Goal: Task Accomplishment & Management: Manage account settings

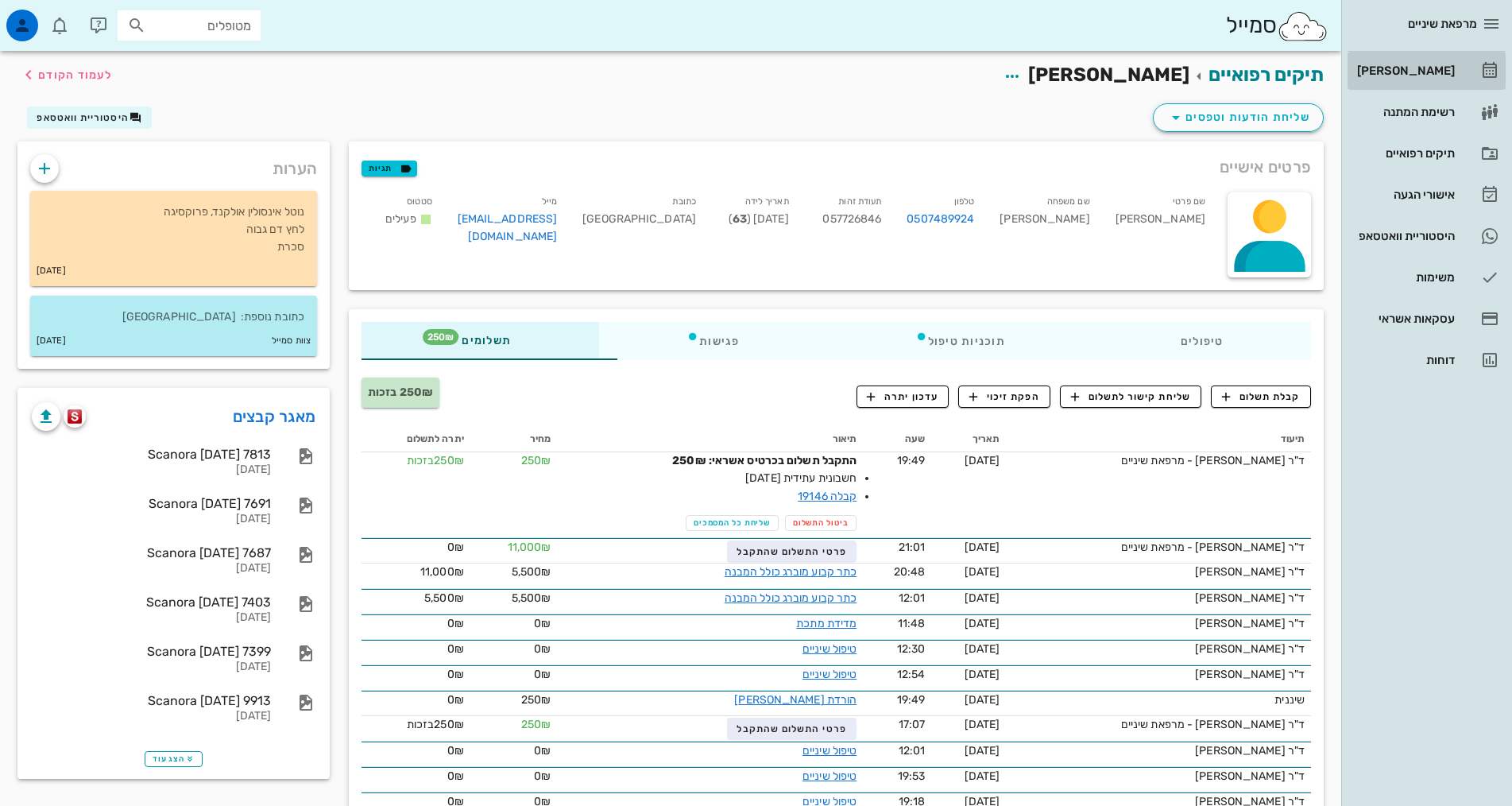
click at [1434, 76] on div "[PERSON_NAME]" at bounding box center [1404, 70] width 101 height 13
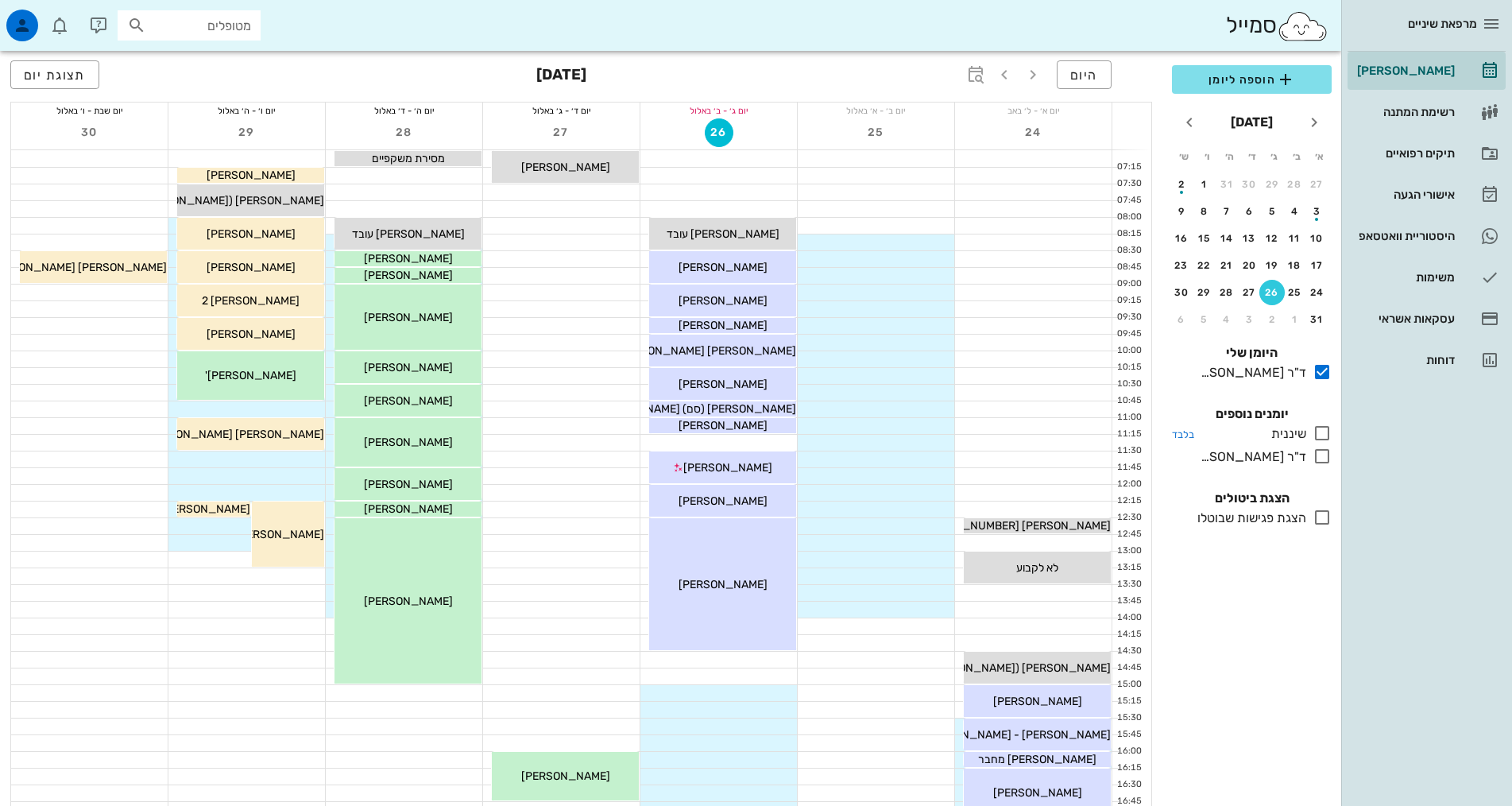
click at [1324, 431] on icon at bounding box center [1322, 432] width 19 height 19
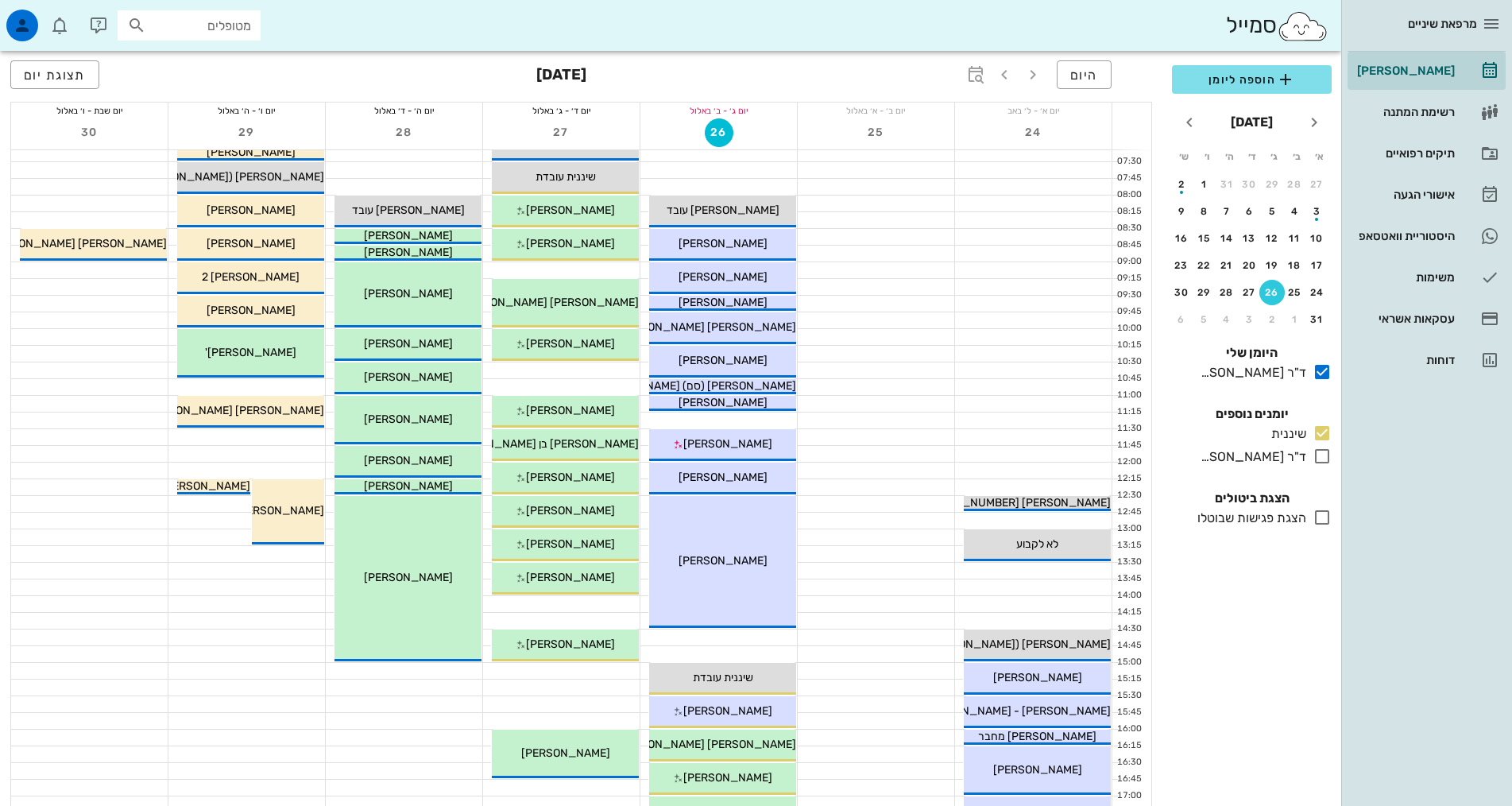
scroll to position [398, 0]
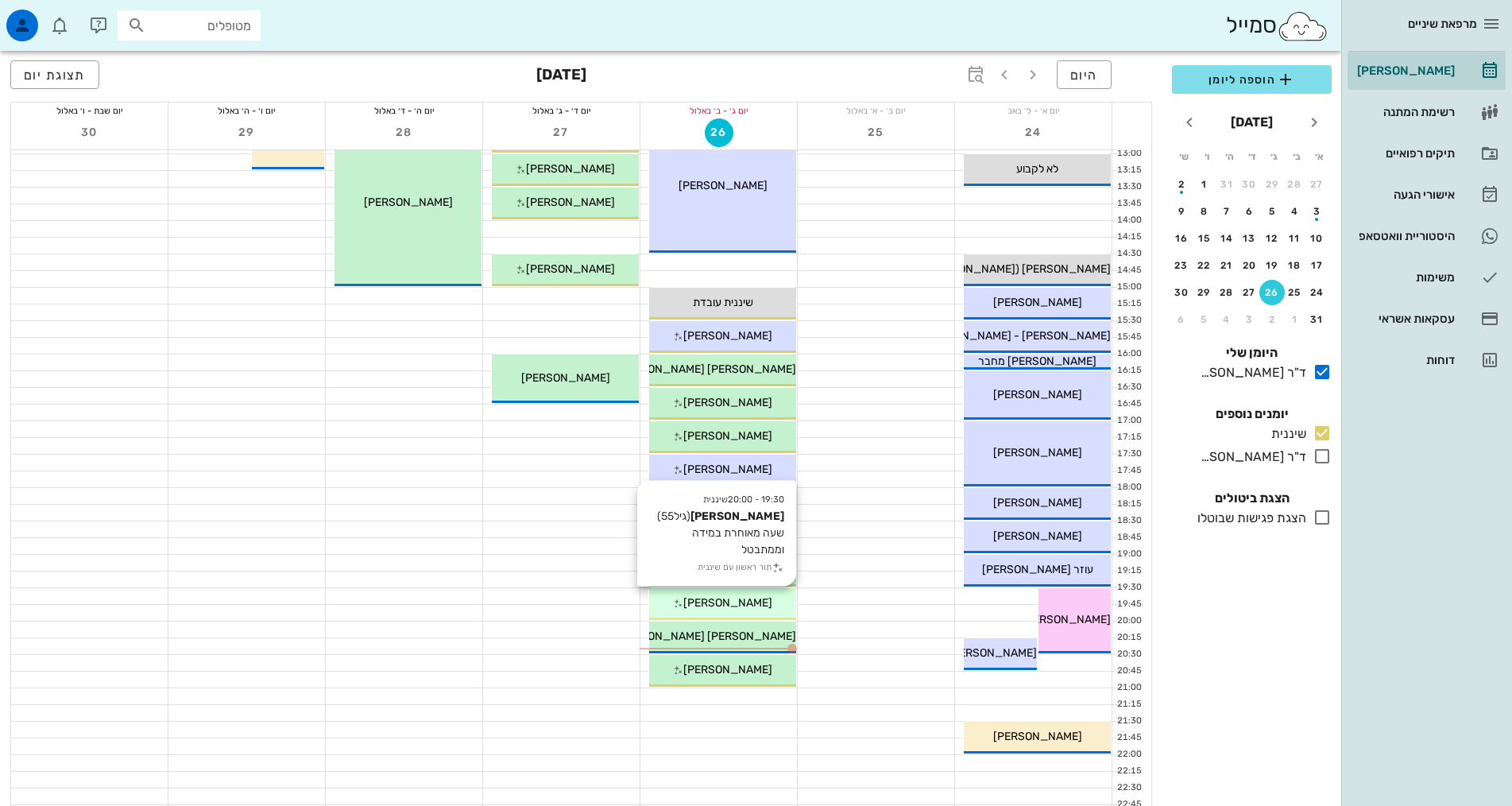
click at [744, 605] on span "[PERSON_NAME]" at bounding box center [728, 603] width 89 height 14
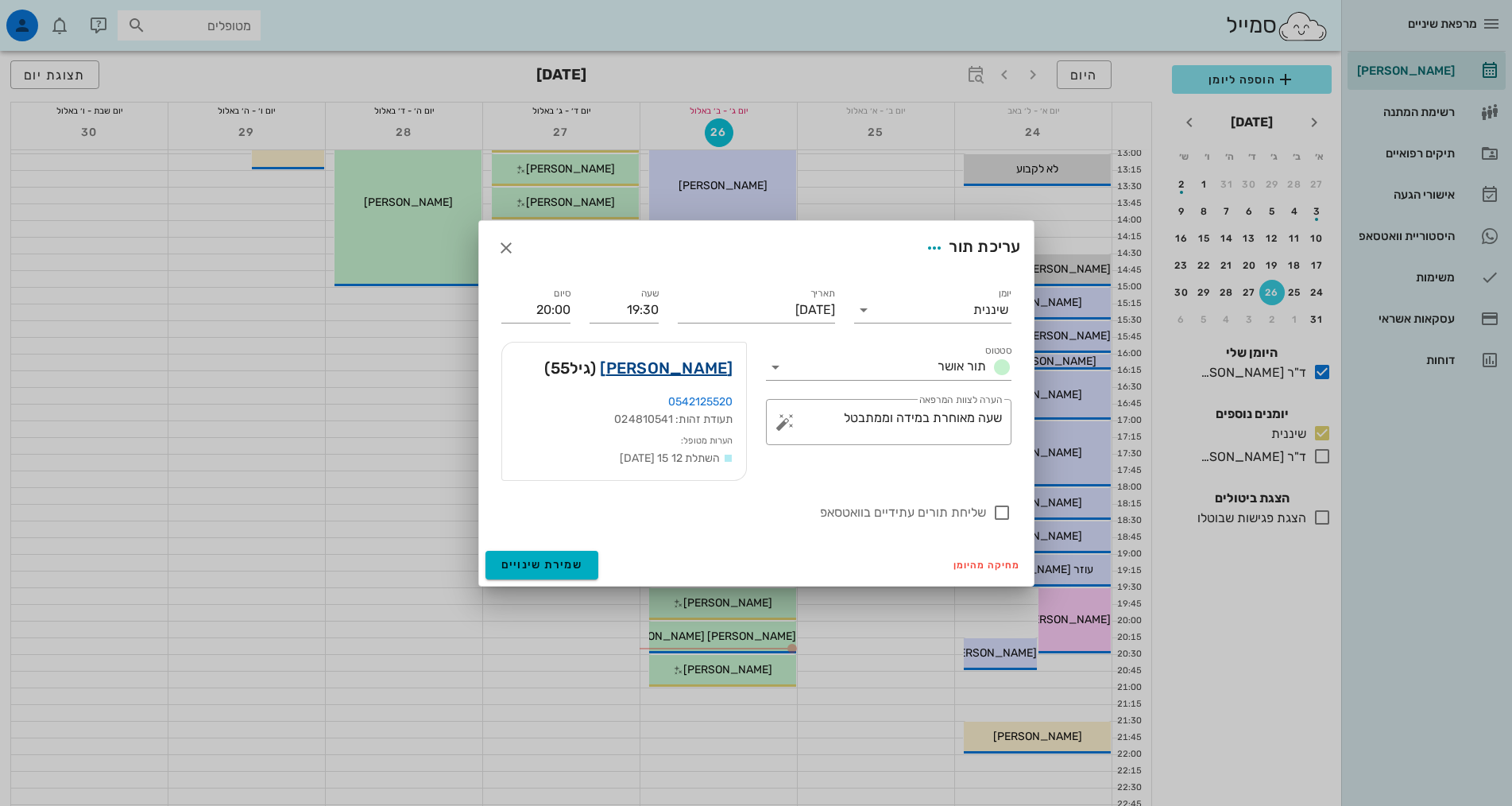
click at [696, 366] on link "[PERSON_NAME]" at bounding box center [666, 368] width 132 height 26
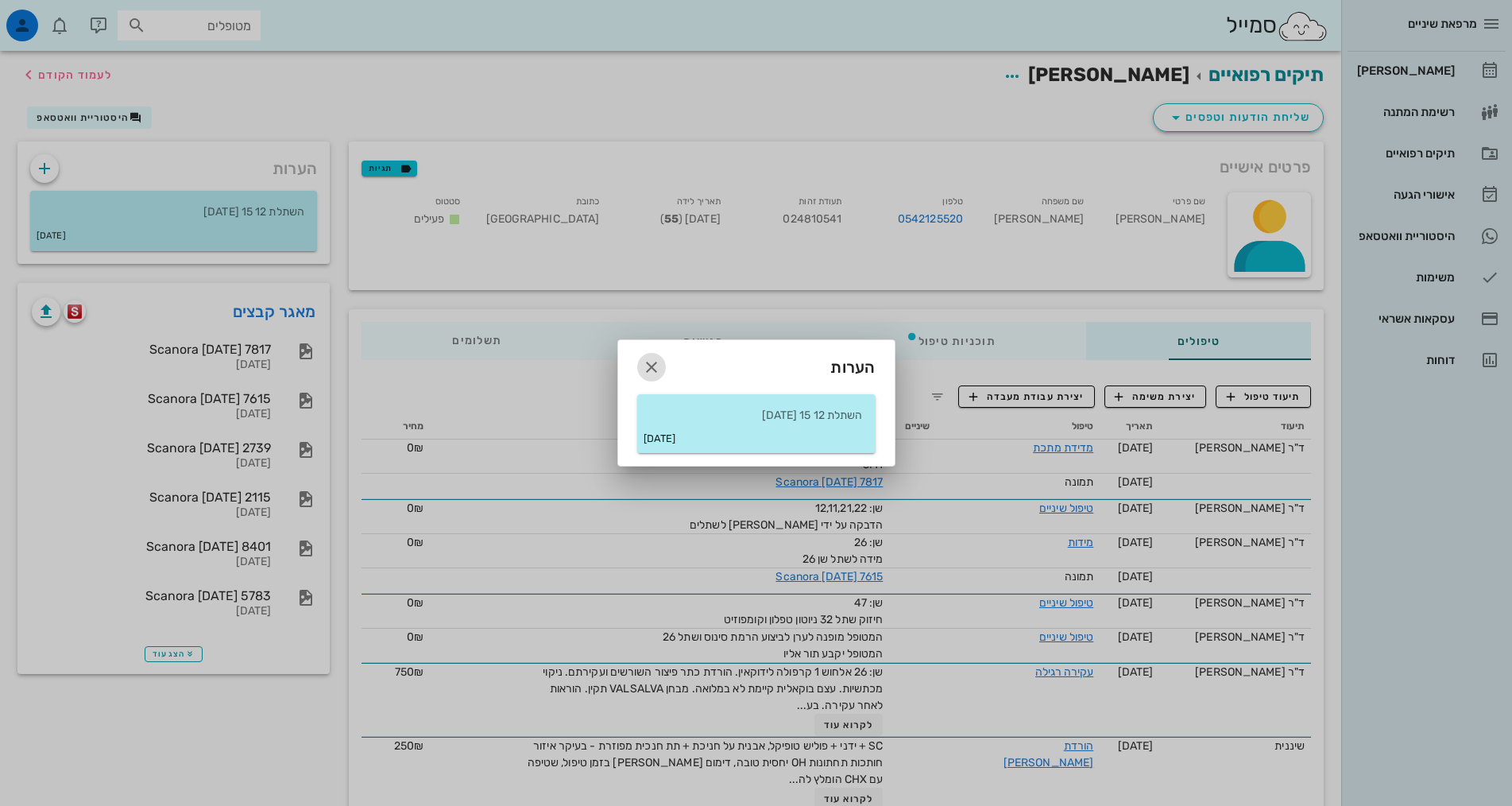
click at [647, 360] on icon "button" at bounding box center [651, 366] width 19 height 19
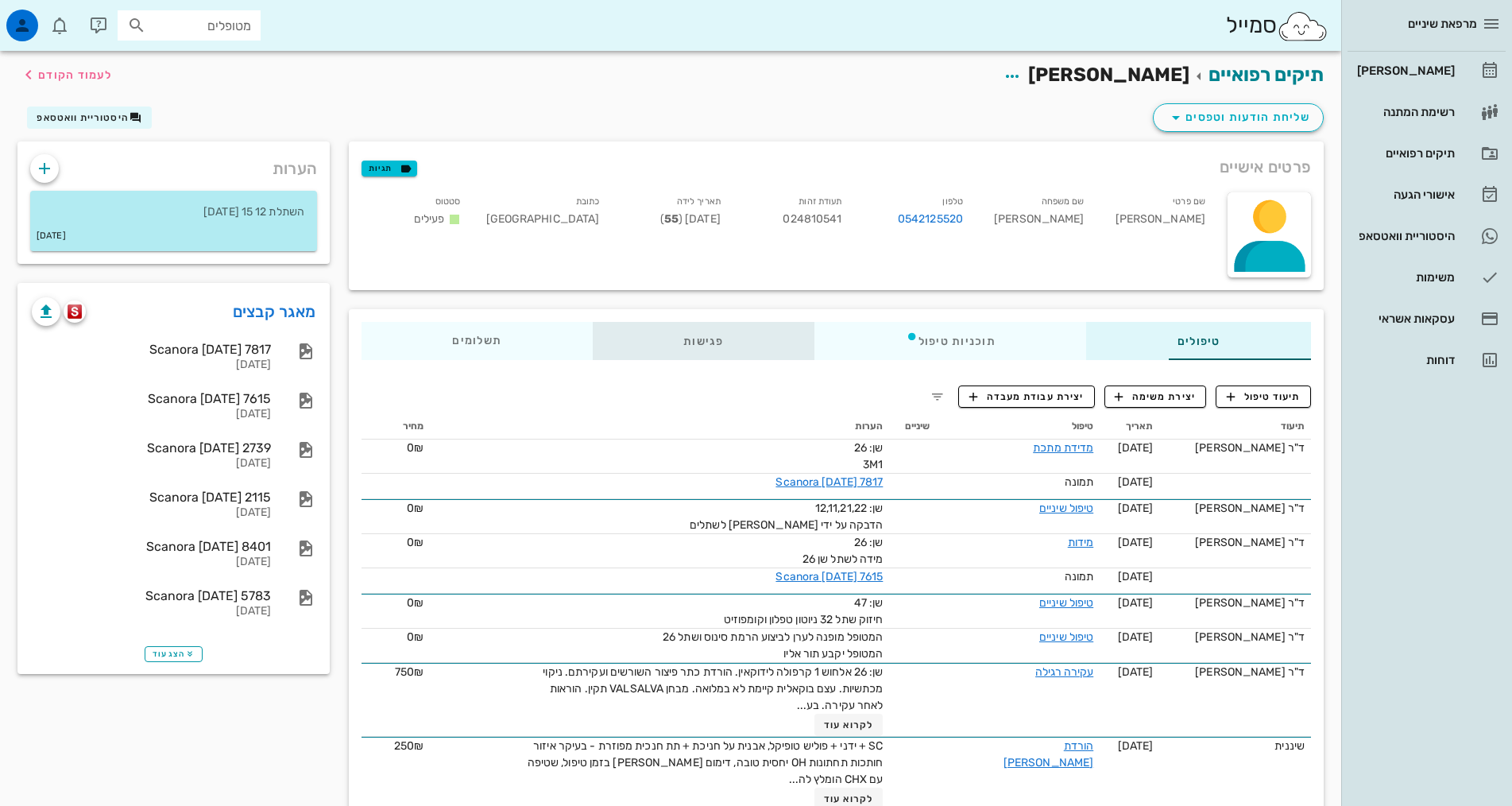
drag, startPoint x: 631, startPoint y: 336, endPoint x: 1328, endPoint y: 367, distance: 697.7
click at [631, 336] on div "פגישות" at bounding box center [704, 340] width 222 height 38
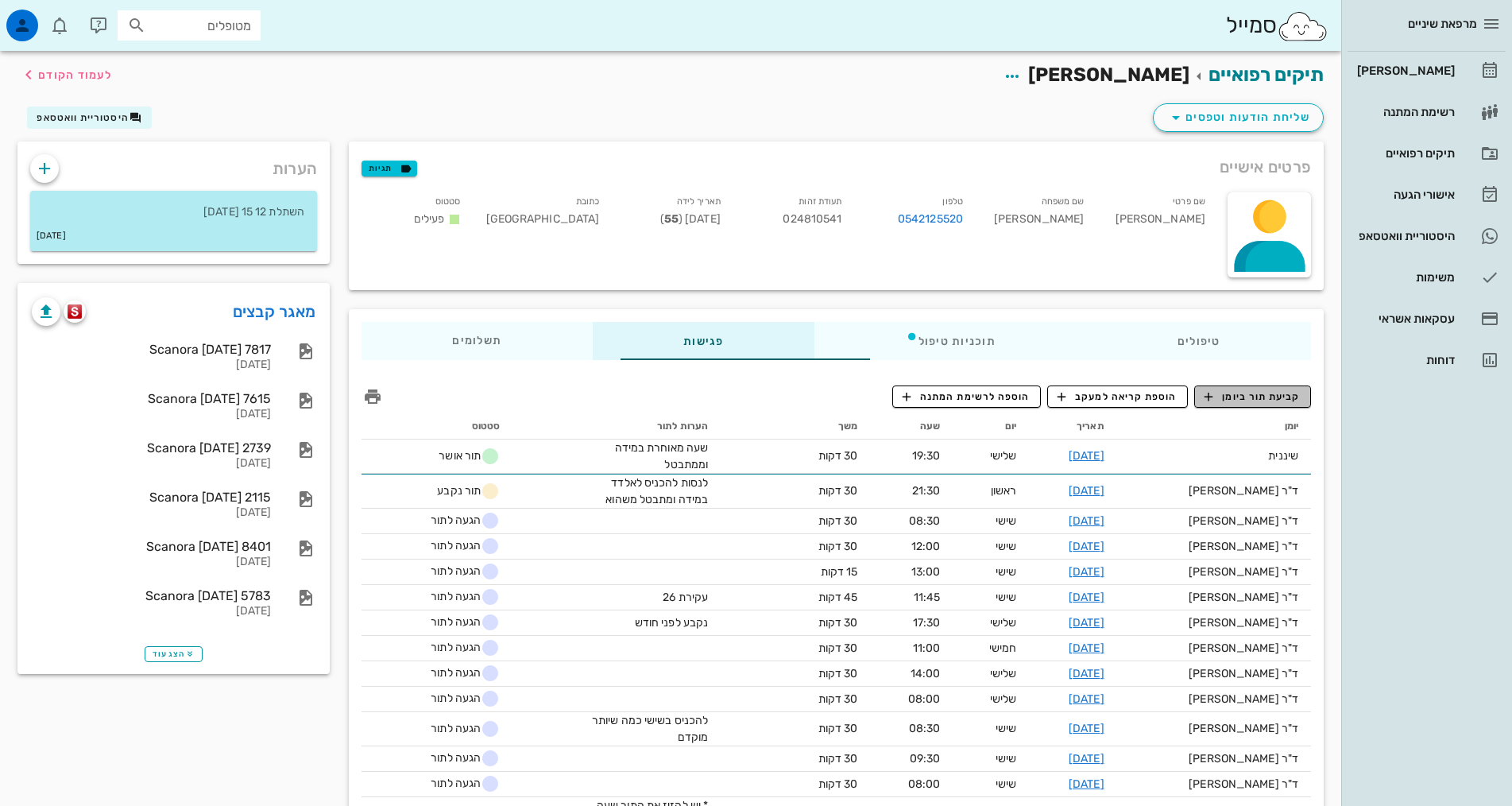
click at [1221, 395] on span "קביעת תור ביומן" at bounding box center [1252, 397] width 96 height 14
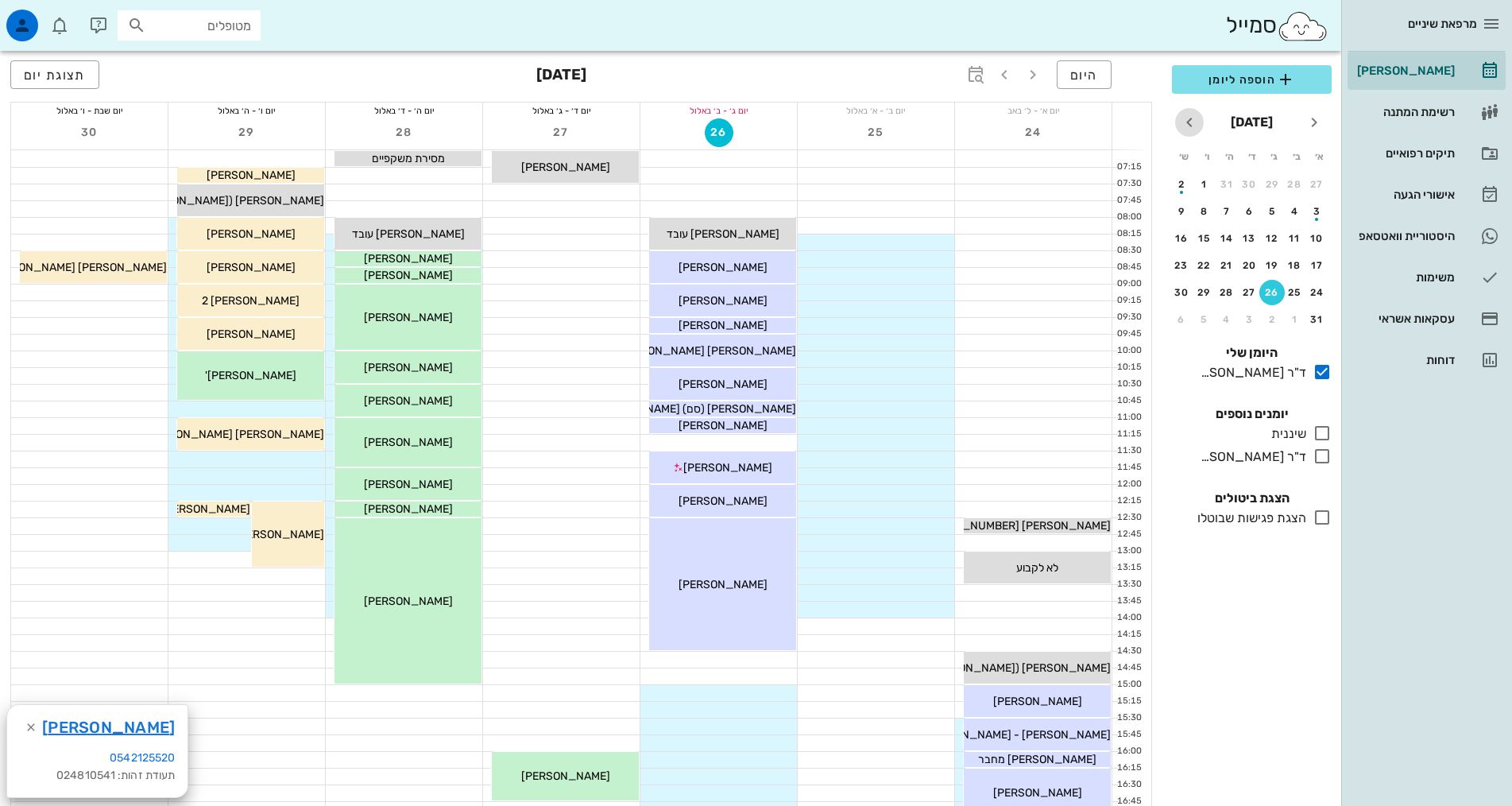
click at [1189, 125] on icon "חודש הבא" at bounding box center [1189, 121] width 19 height 19
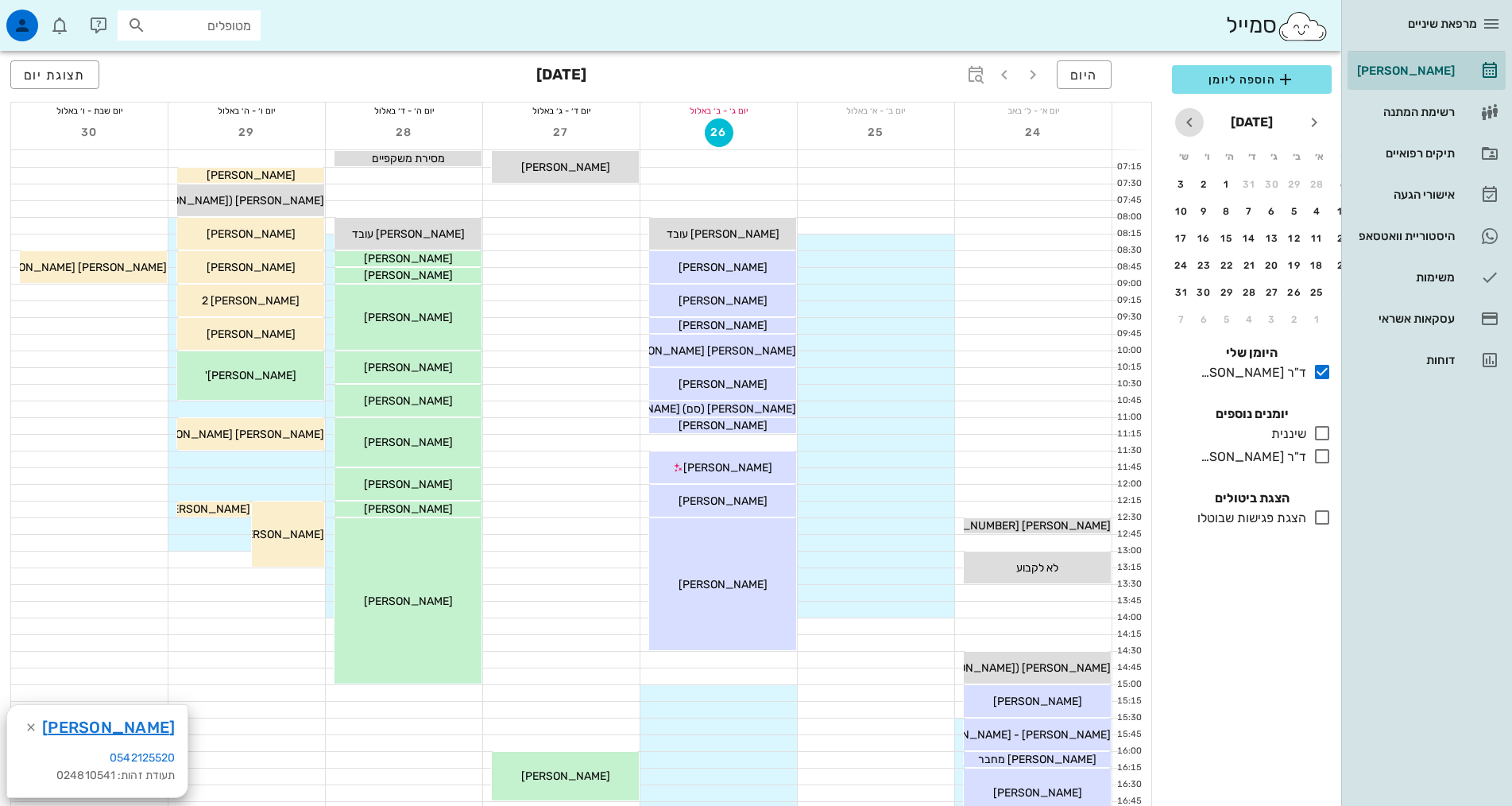
click at [1189, 125] on icon "חודש הבא" at bounding box center [1189, 121] width 19 height 19
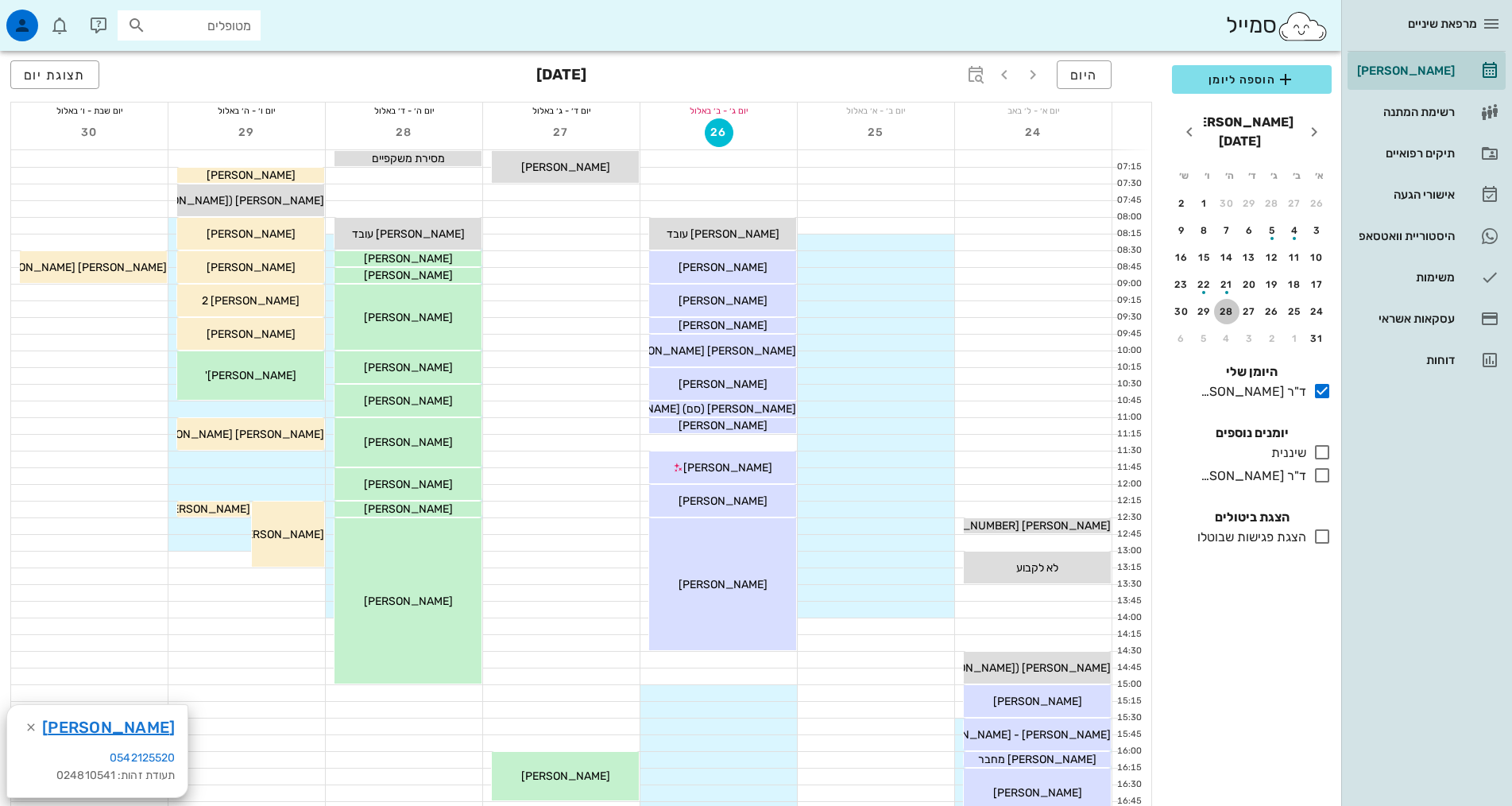
click at [1225, 306] on div "28" at bounding box center [1227, 311] width 26 height 11
click at [1228, 299] on button "28" at bounding box center [1227, 312] width 26 height 26
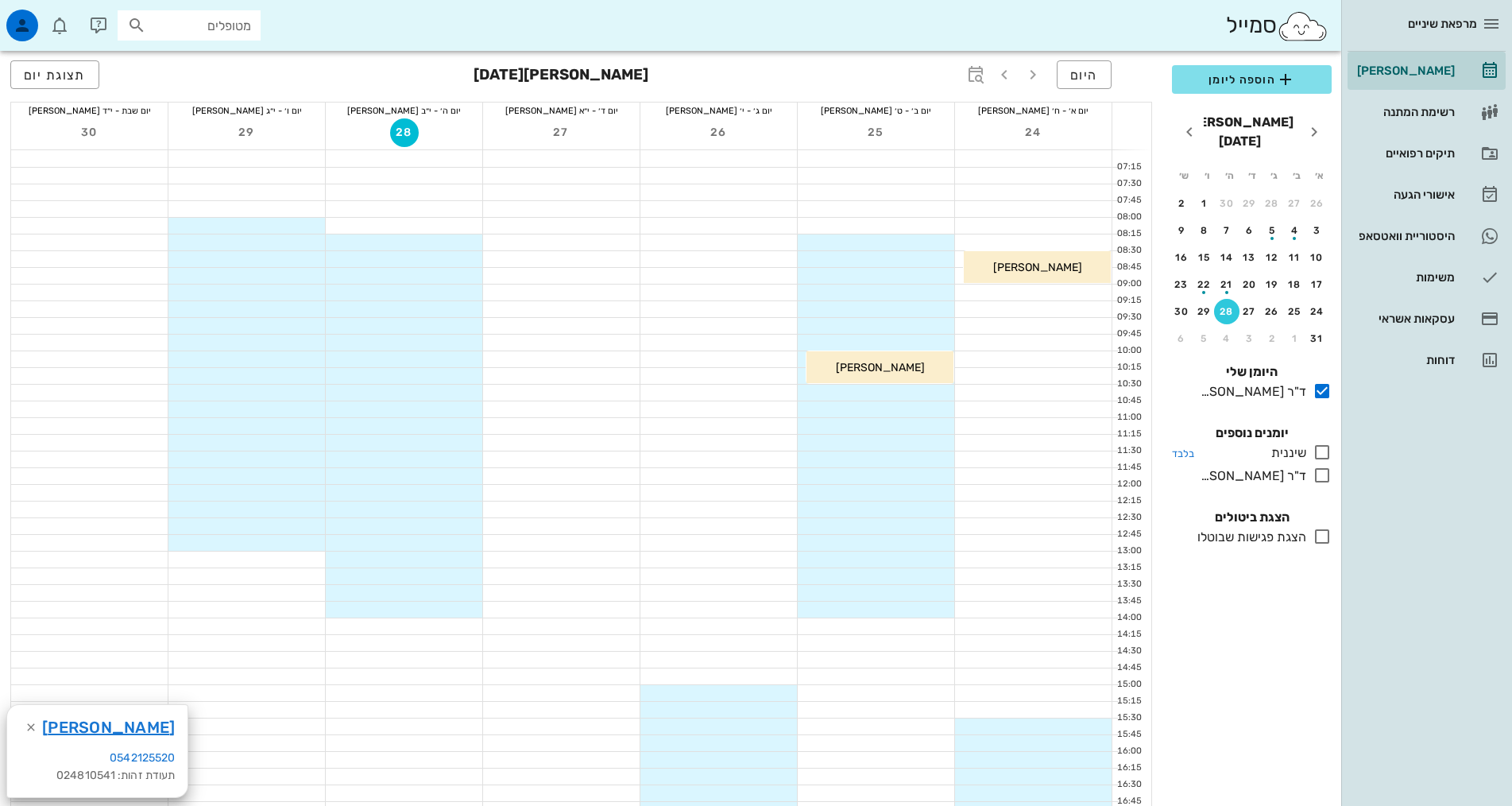
click at [1324, 443] on icon at bounding box center [1322, 452] width 19 height 19
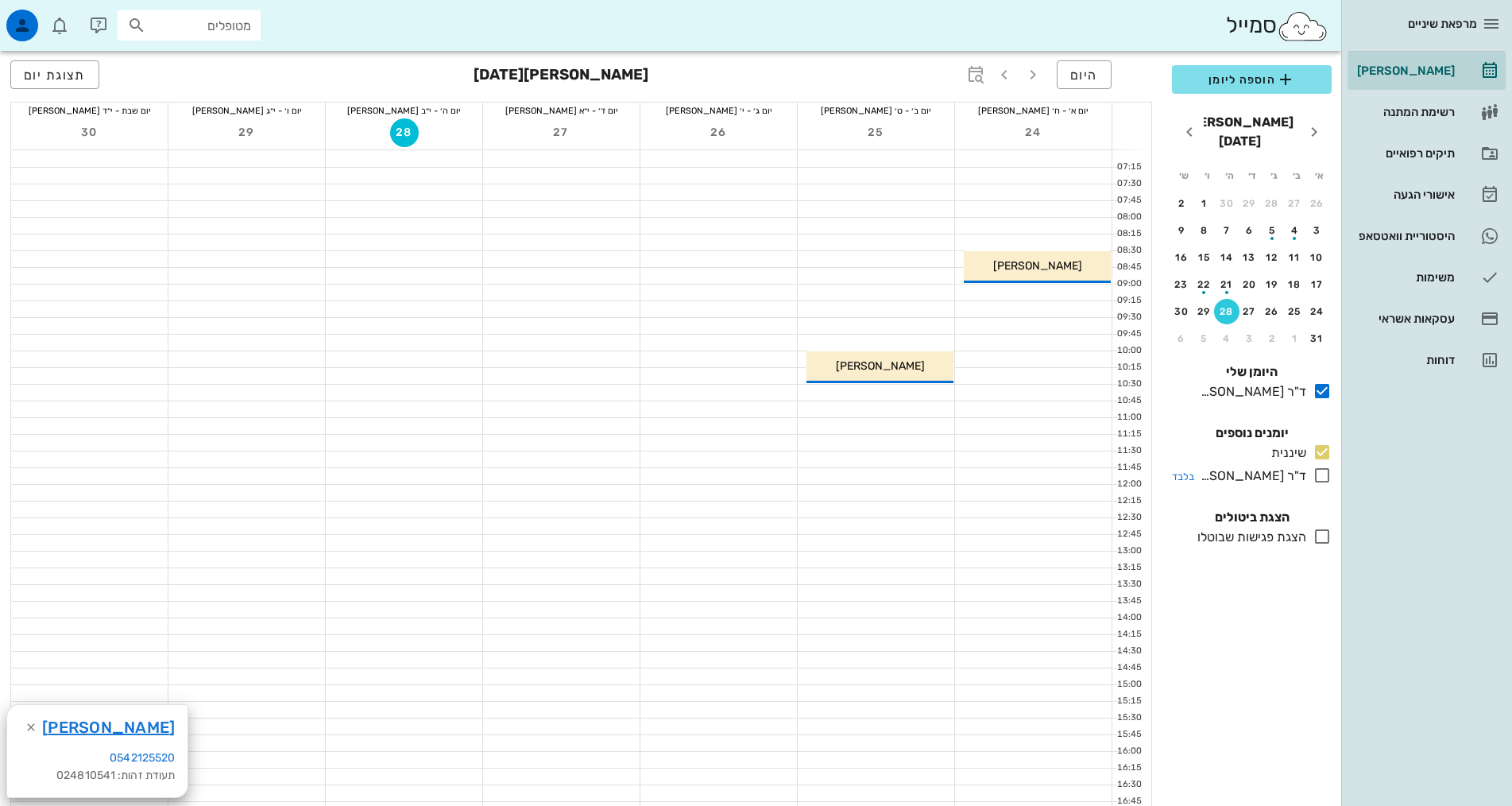
click at [1325, 466] on icon at bounding box center [1322, 475] width 19 height 19
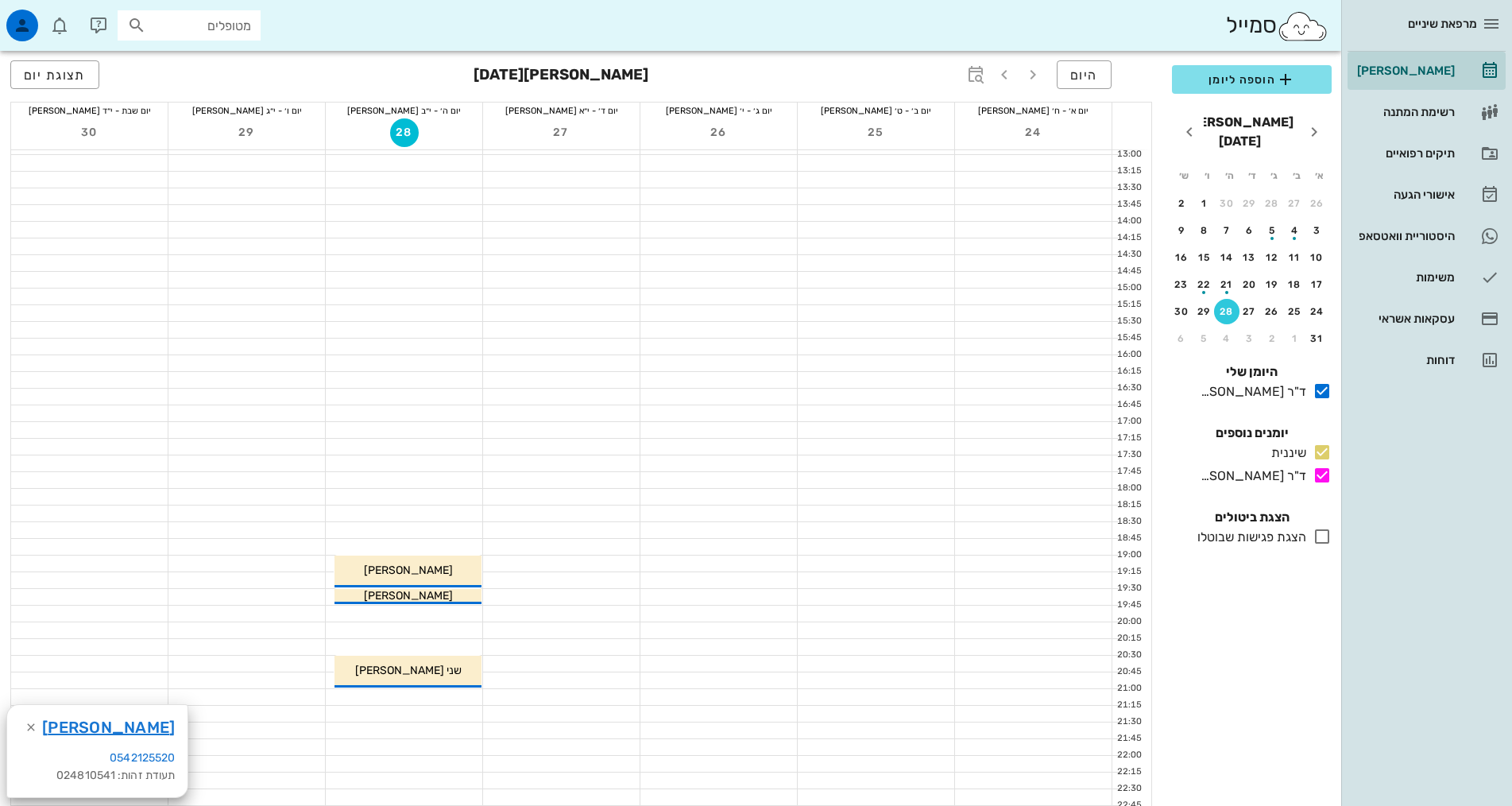
scroll to position [398, 0]
click at [761, 597] on div at bounding box center [718, 596] width 157 height 16
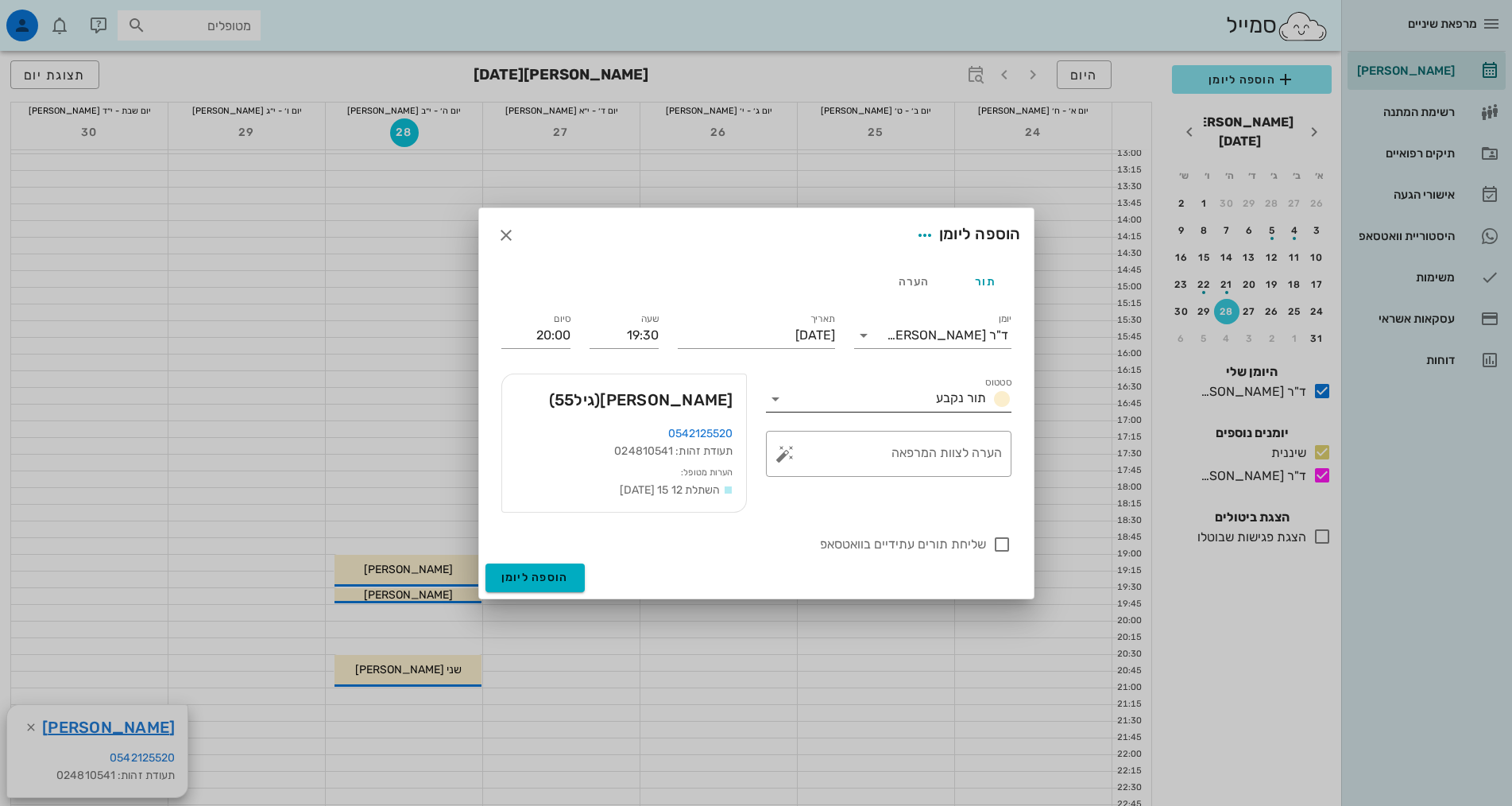
click at [952, 394] on span "תור נקבע" at bounding box center [961, 397] width 50 height 15
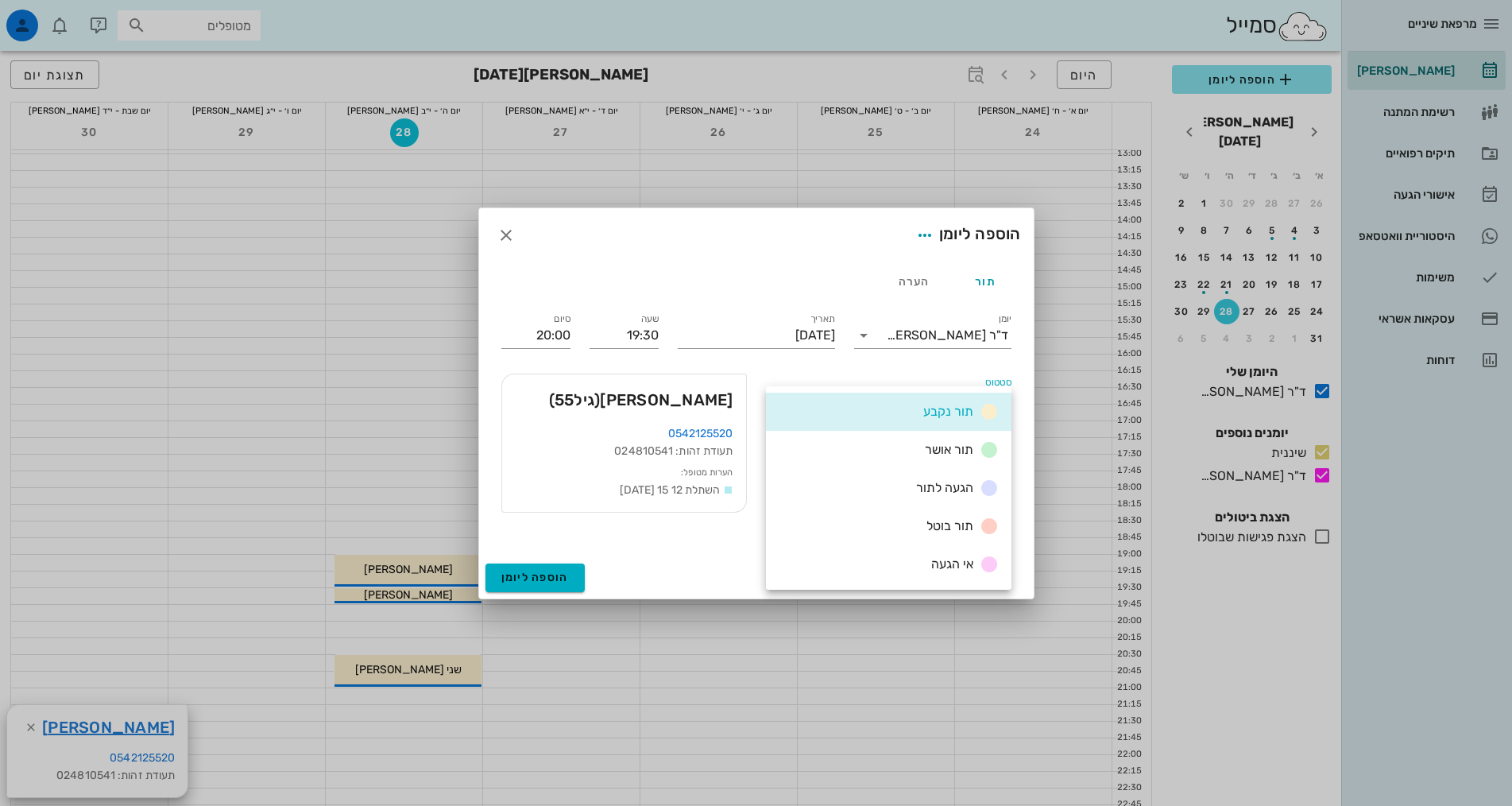
click at [932, 349] on div "יומן ד"ר [PERSON_NAME]" at bounding box center [933, 331] width 177 height 63
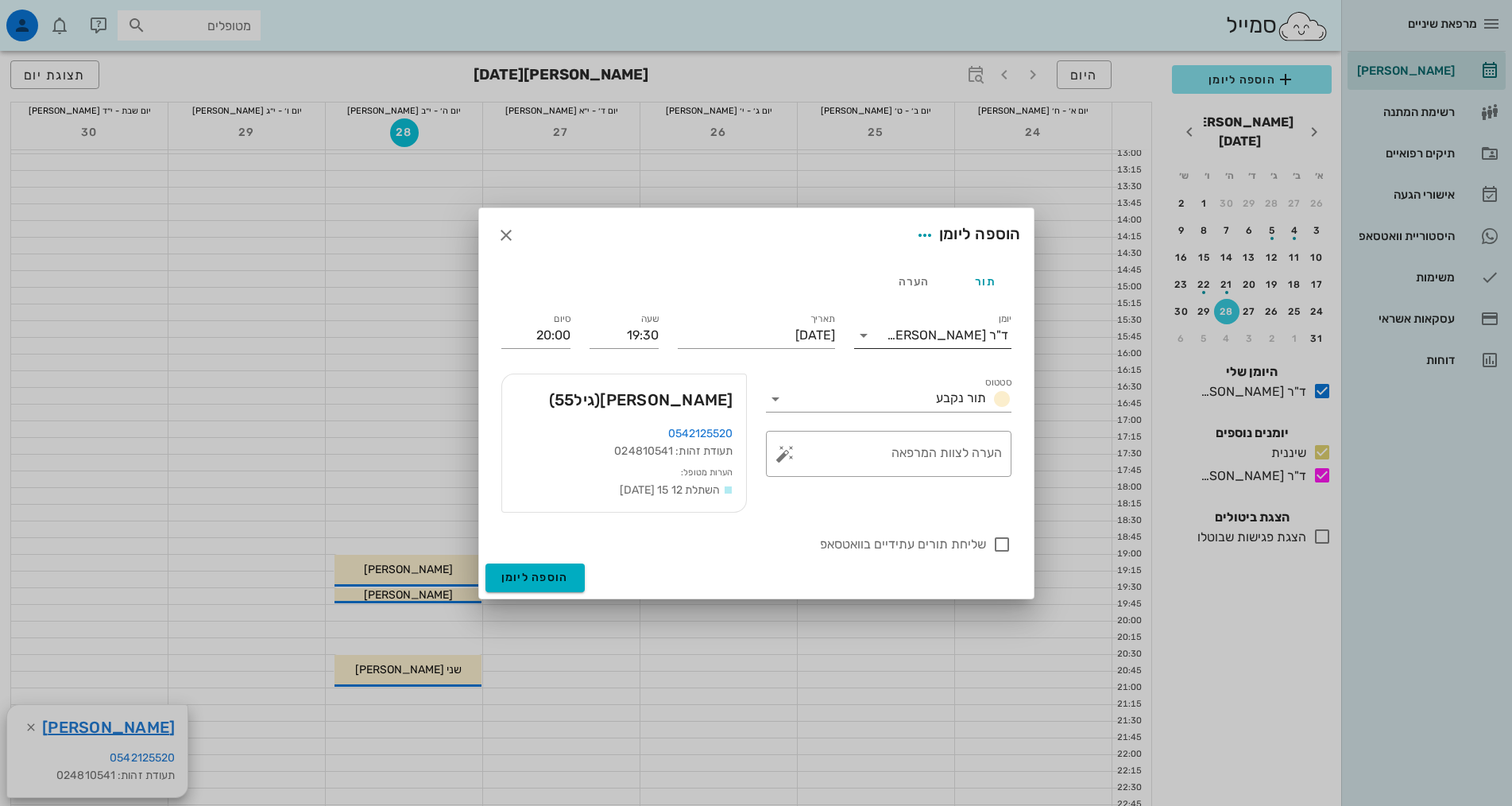
click at [932, 336] on div "ד"ר [PERSON_NAME]" at bounding box center [947, 335] width 121 height 14
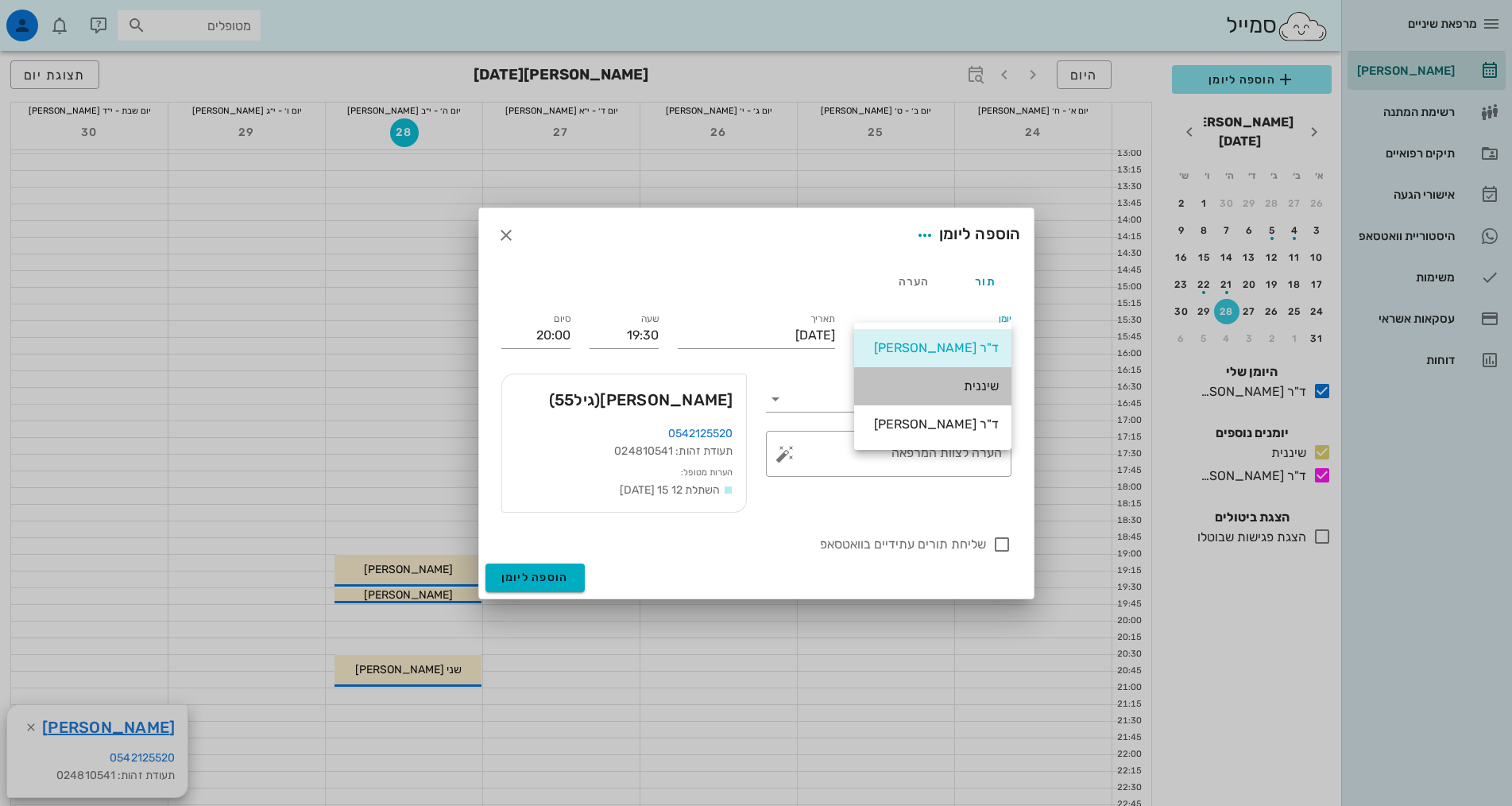
click at [965, 389] on div "שיננית" at bounding box center [934, 385] width 132 height 15
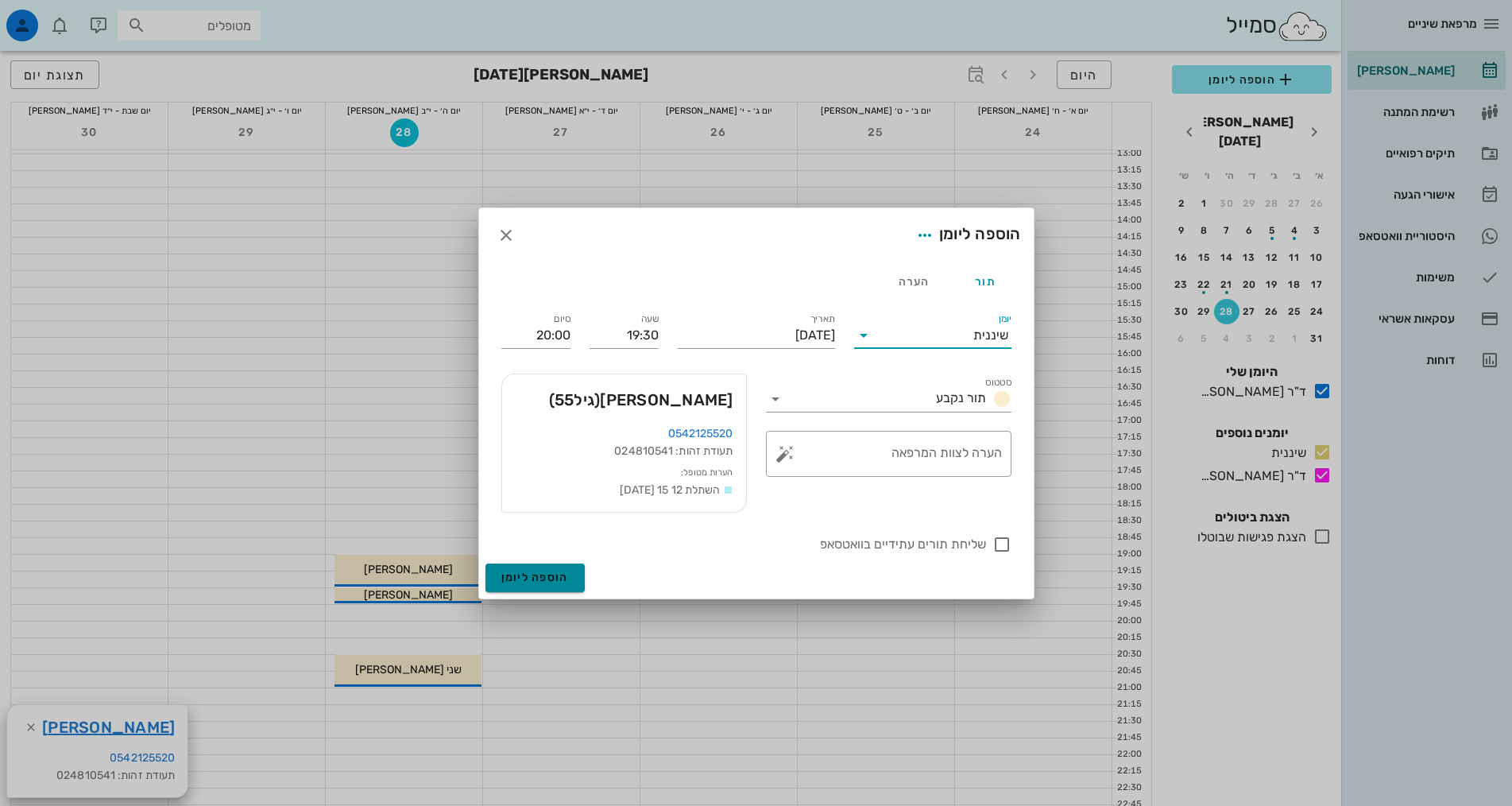
click at [536, 585] on button "הוספה ליומן" at bounding box center [535, 577] width 100 height 29
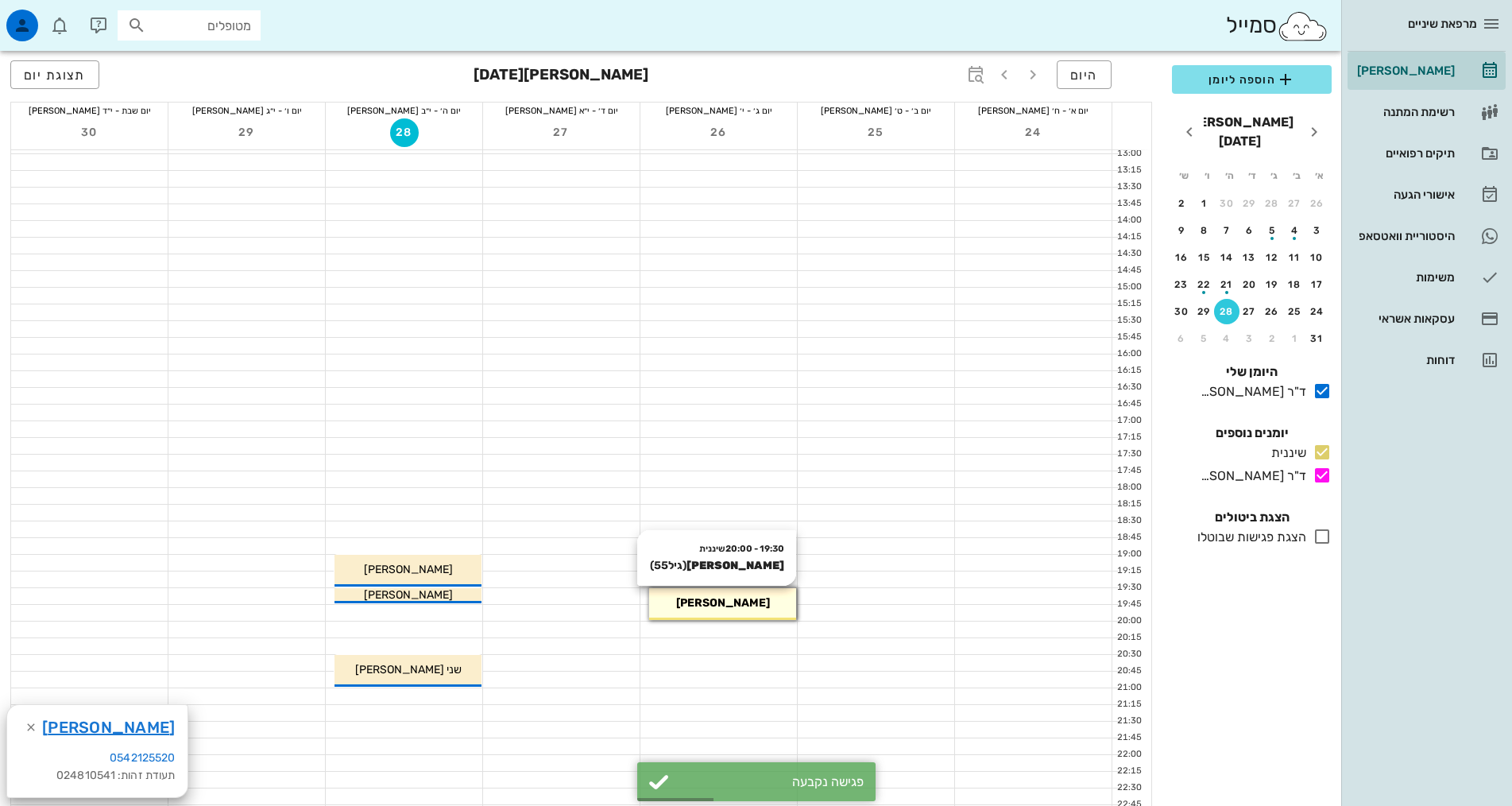
click at [707, 608] on span "[PERSON_NAME]" at bounding box center [722, 603] width 94 height 14
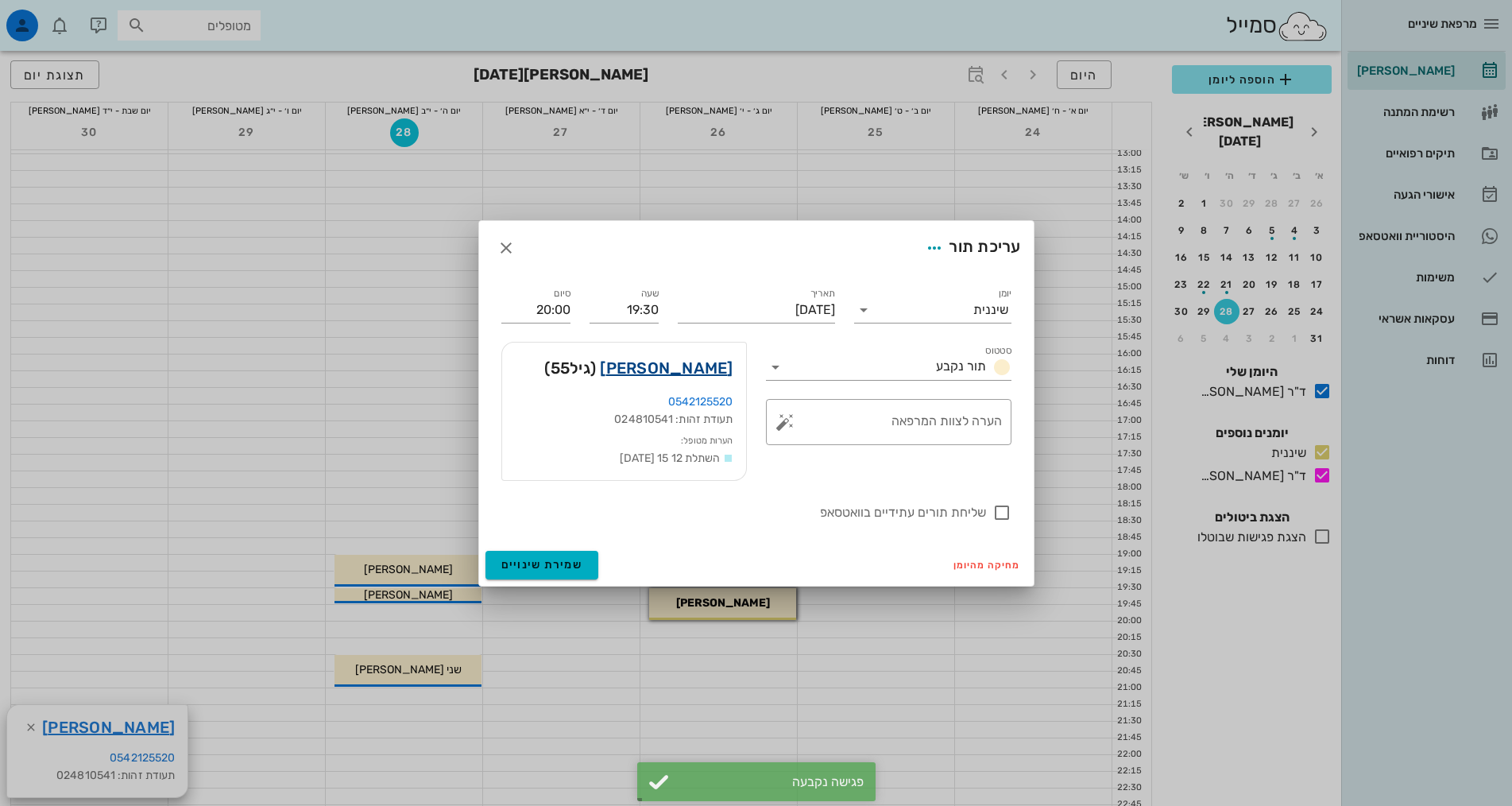
click at [689, 370] on link "[PERSON_NAME]" at bounding box center [666, 368] width 132 height 26
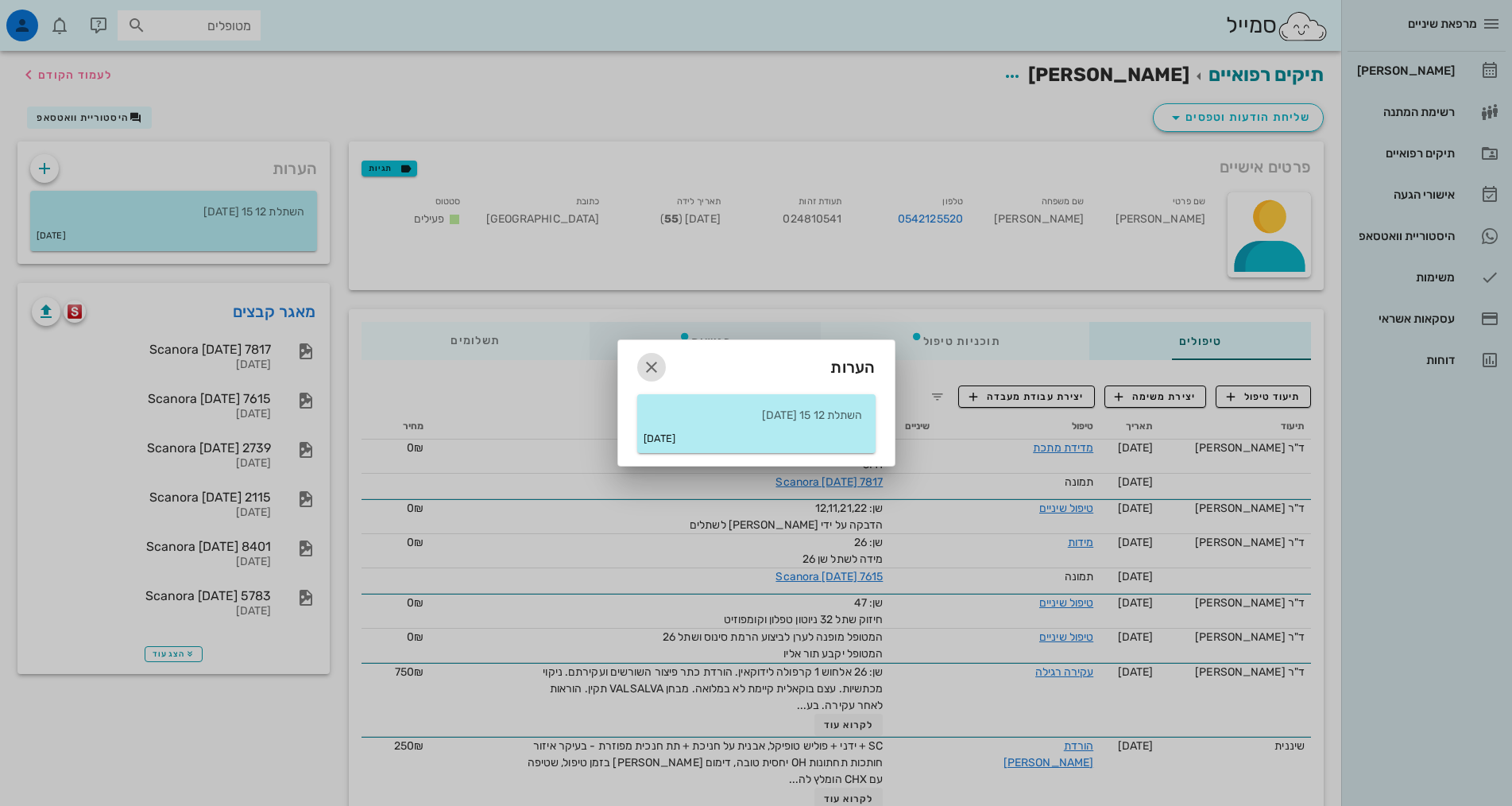
click at [649, 363] on icon "button" at bounding box center [651, 366] width 19 height 19
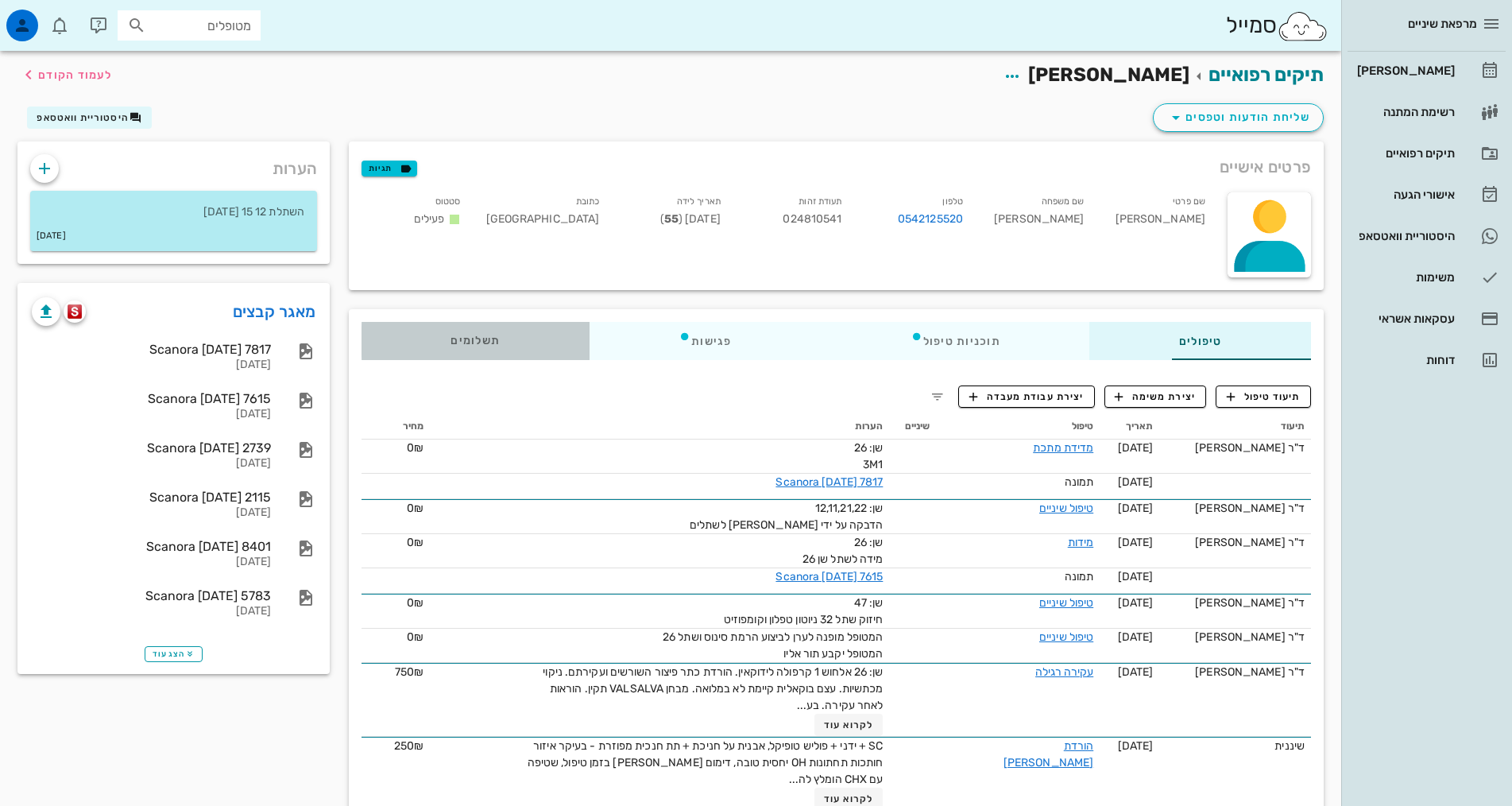
click at [451, 340] on span "תשלומים 0.66₪" at bounding box center [476, 340] width 49 height 11
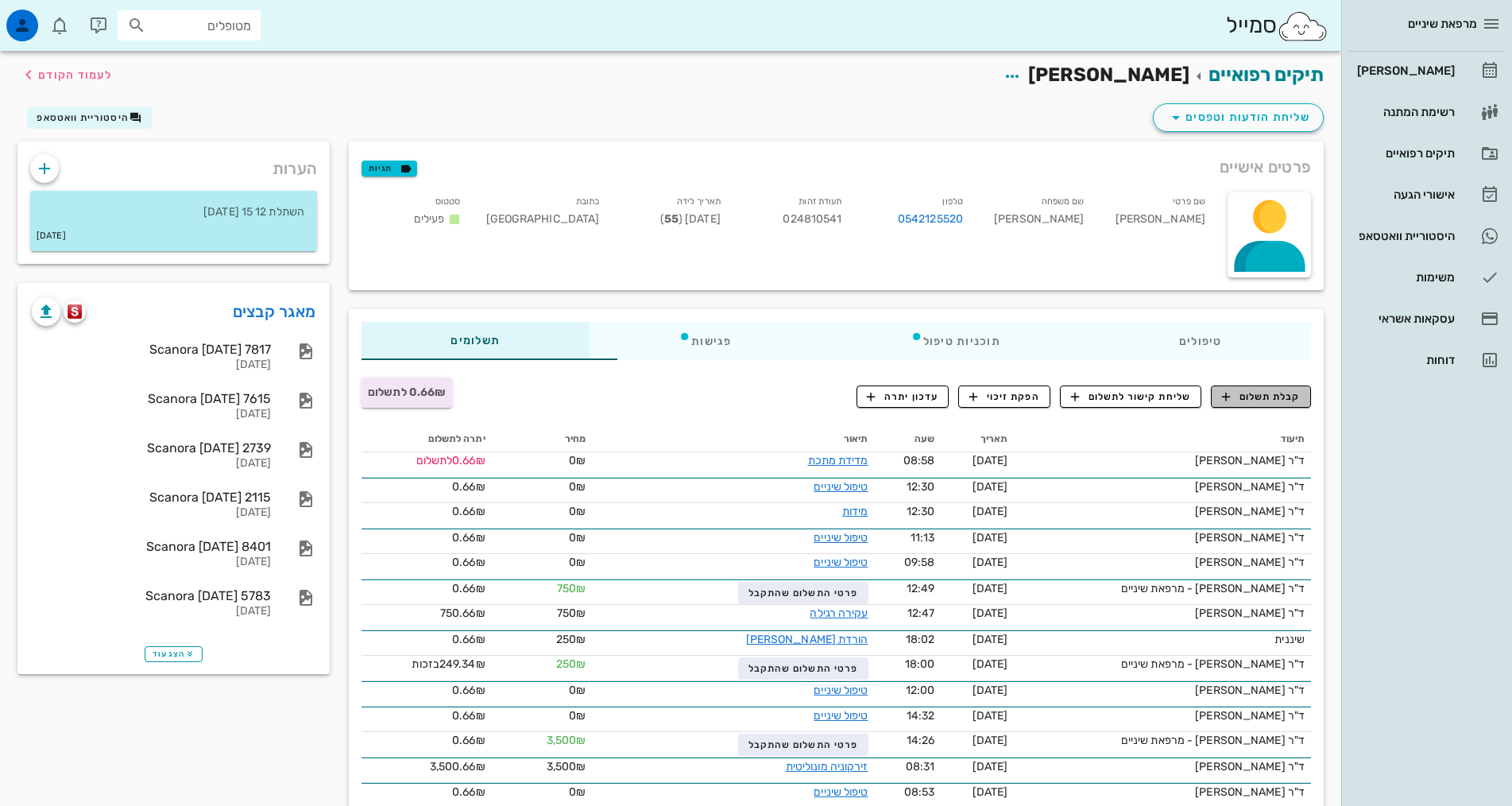
click at [1292, 394] on span "קבלת תשלום" at bounding box center [1261, 397] width 79 height 14
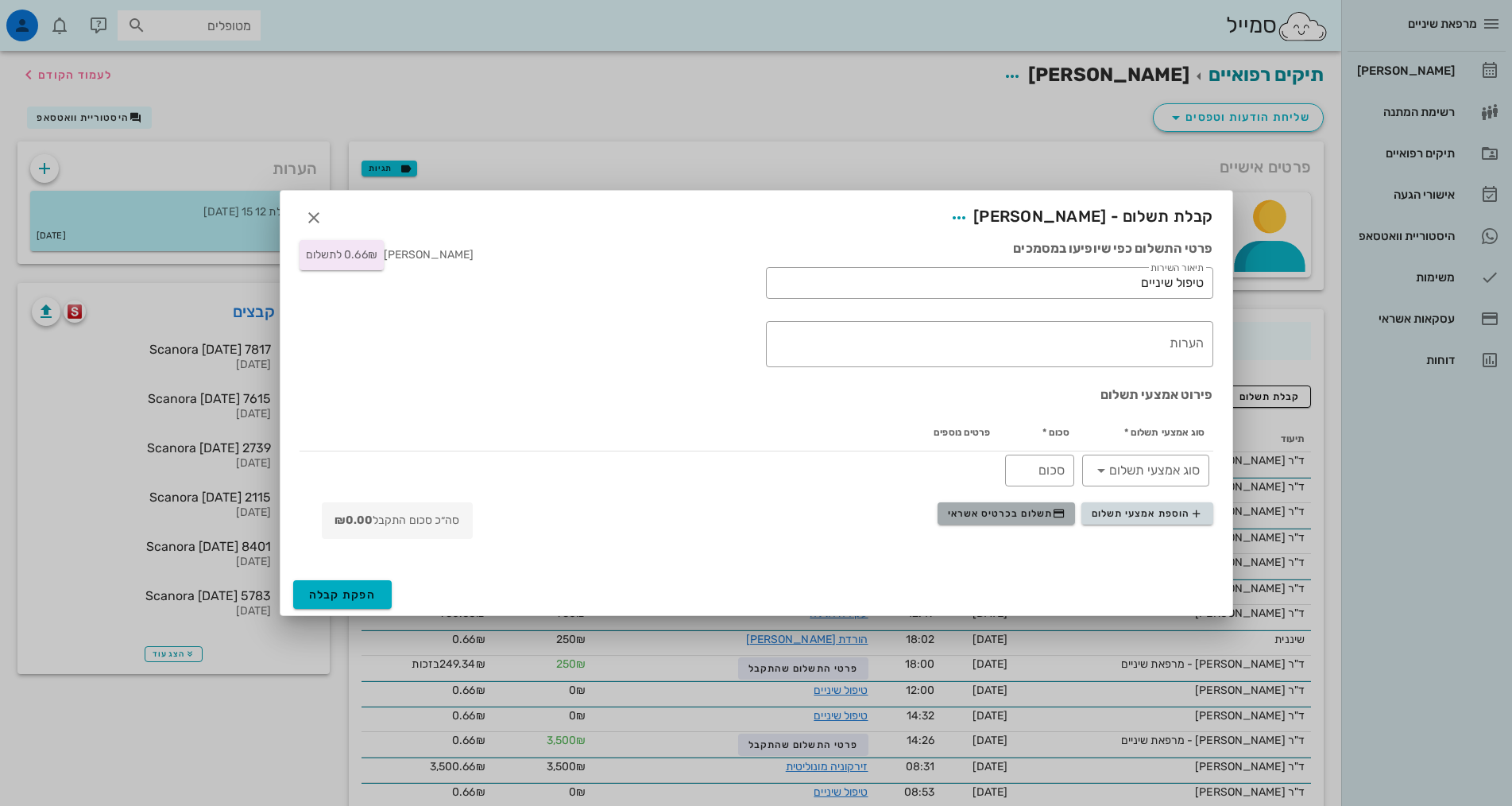
click at [988, 509] on span "תשלום בכרטיס אשראי" at bounding box center [1007, 513] width 117 height 13
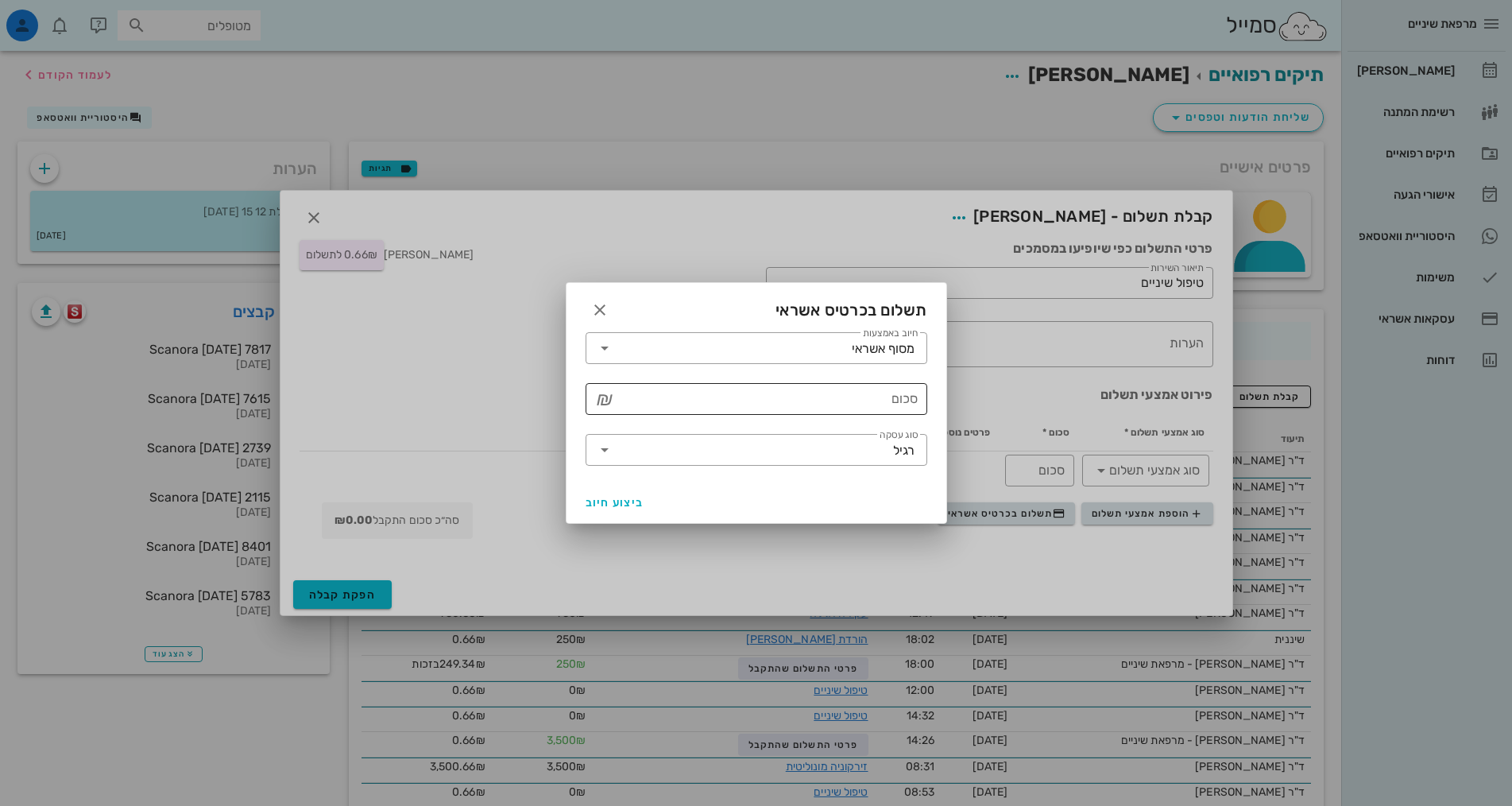
click at [881, 410] on input "סכום" at bounding box center [768, 399] width 300 height 26
type input "250"
click at [631, 500] on span "ביצוע חיוב" at bounding box center [615, 502] width 59 height 14
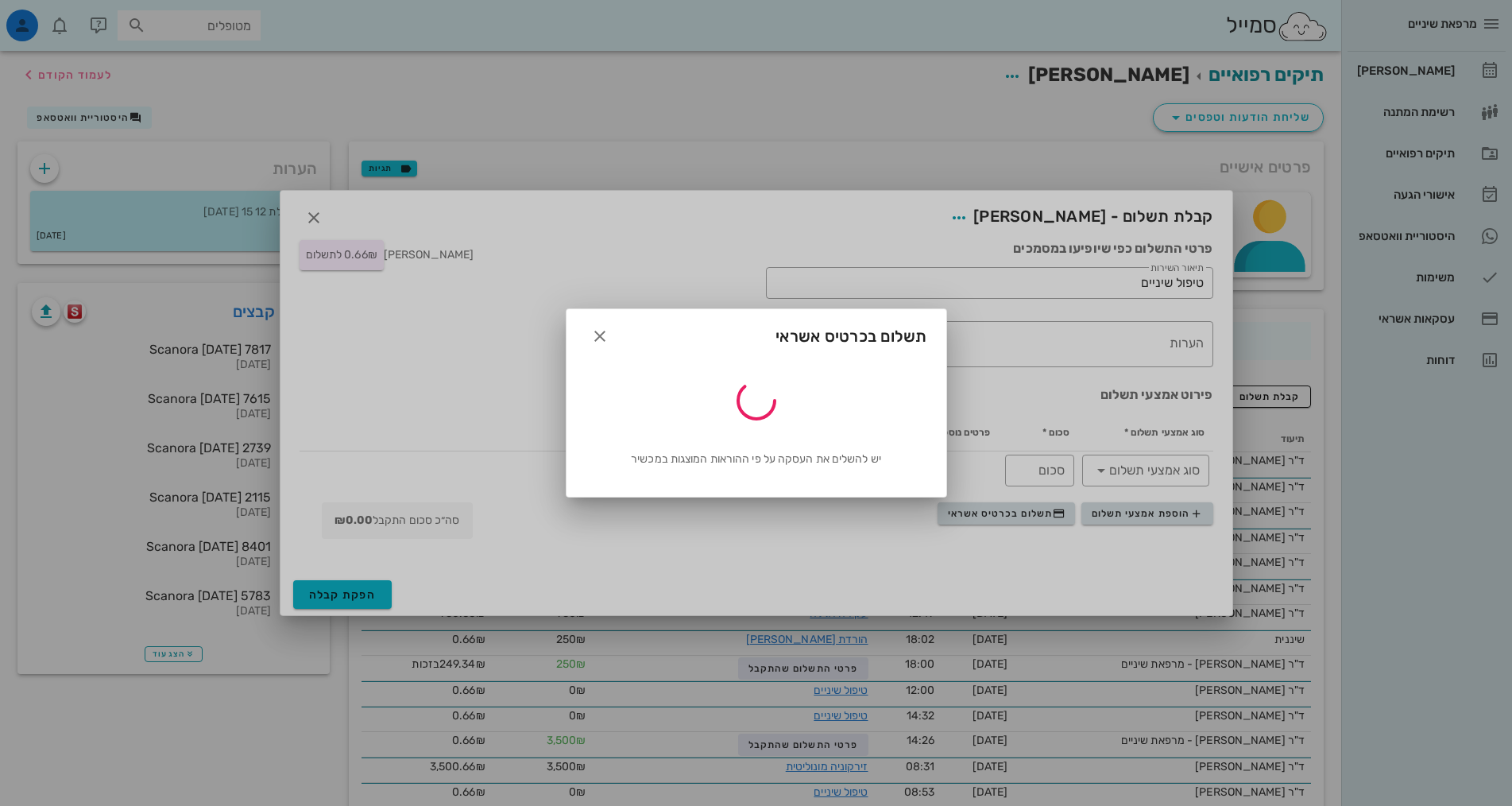
type input "250"
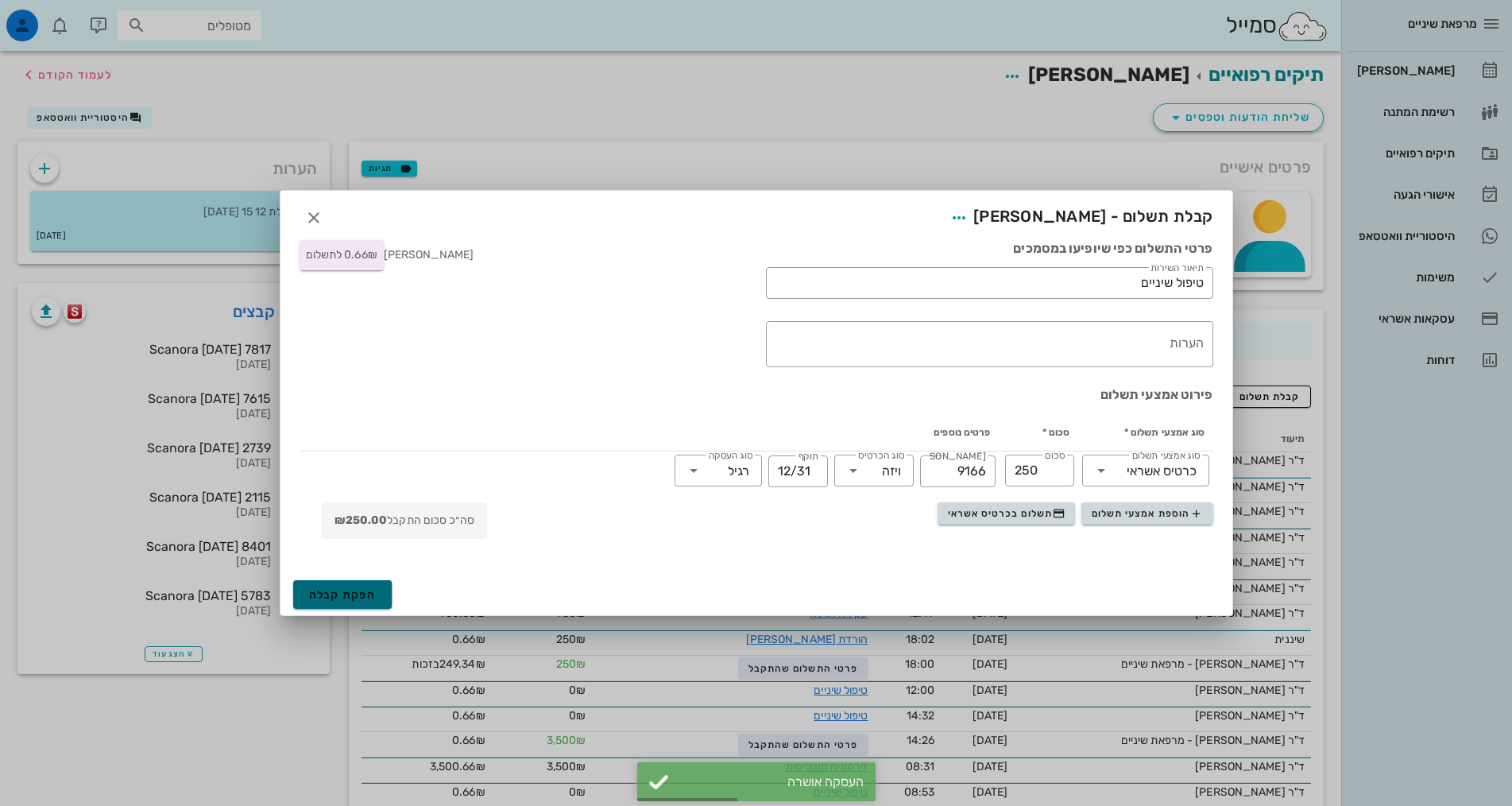
click at [311, 598] on span "הפקת קבלה" at bounding box center [342, 595] width 67 height 14
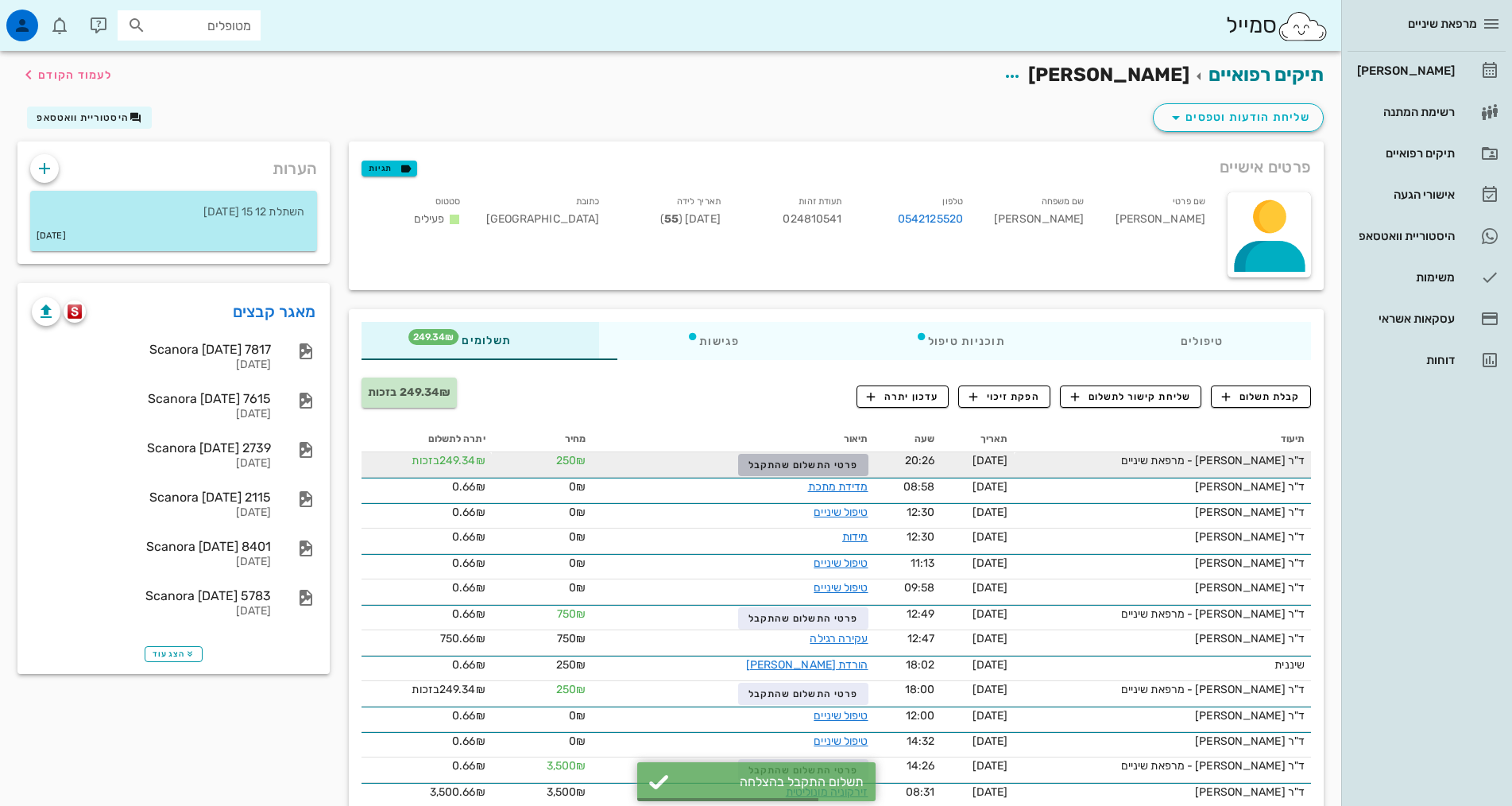
click at [777, 467] on span "פרטי התשלום שהתקבל" at bounding box center [803, 464] width 110 height 11
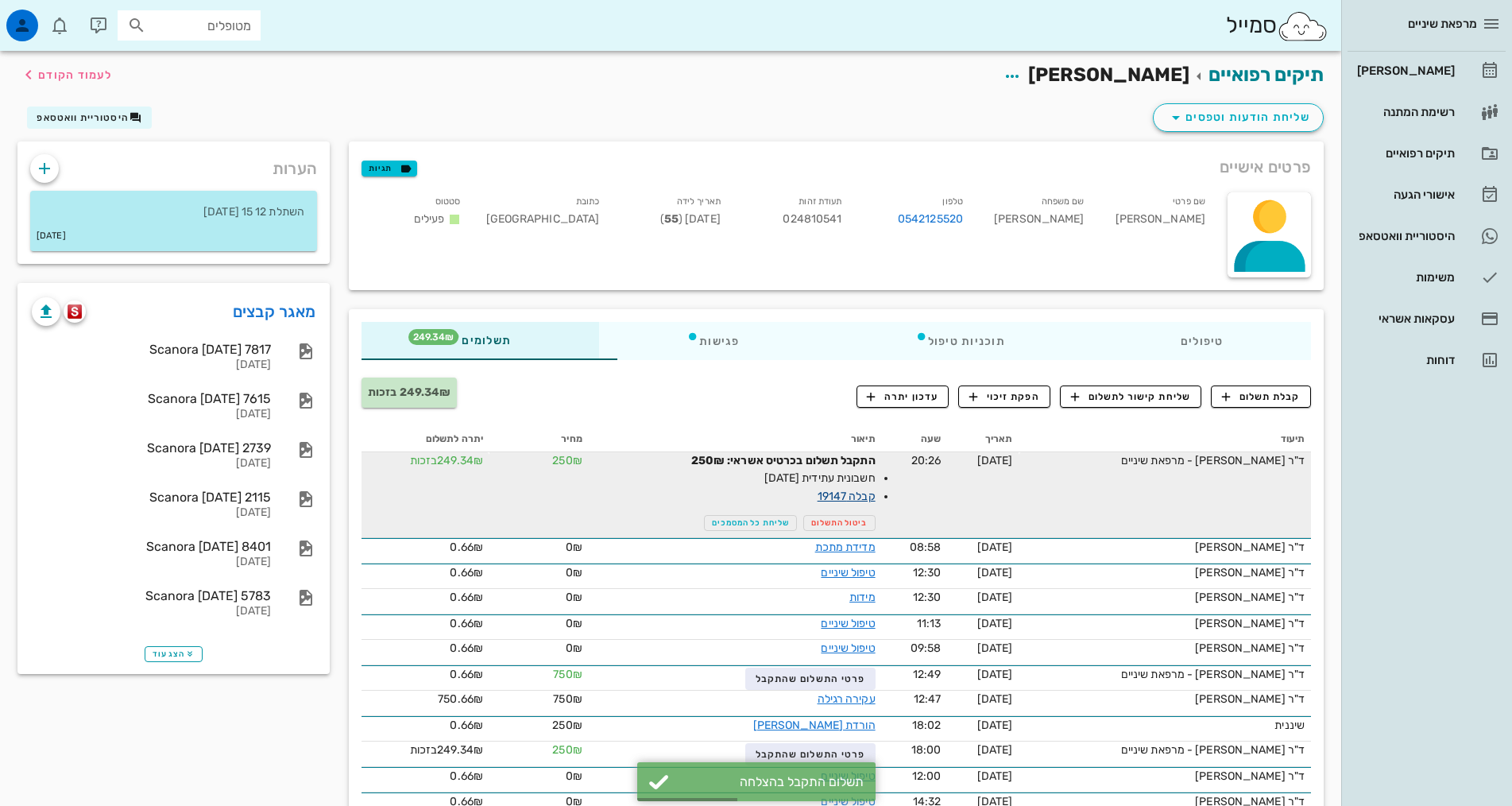
click at [818, 492] on link "קבלה 19147" at bounding box center [847, 496] width 58 height 14
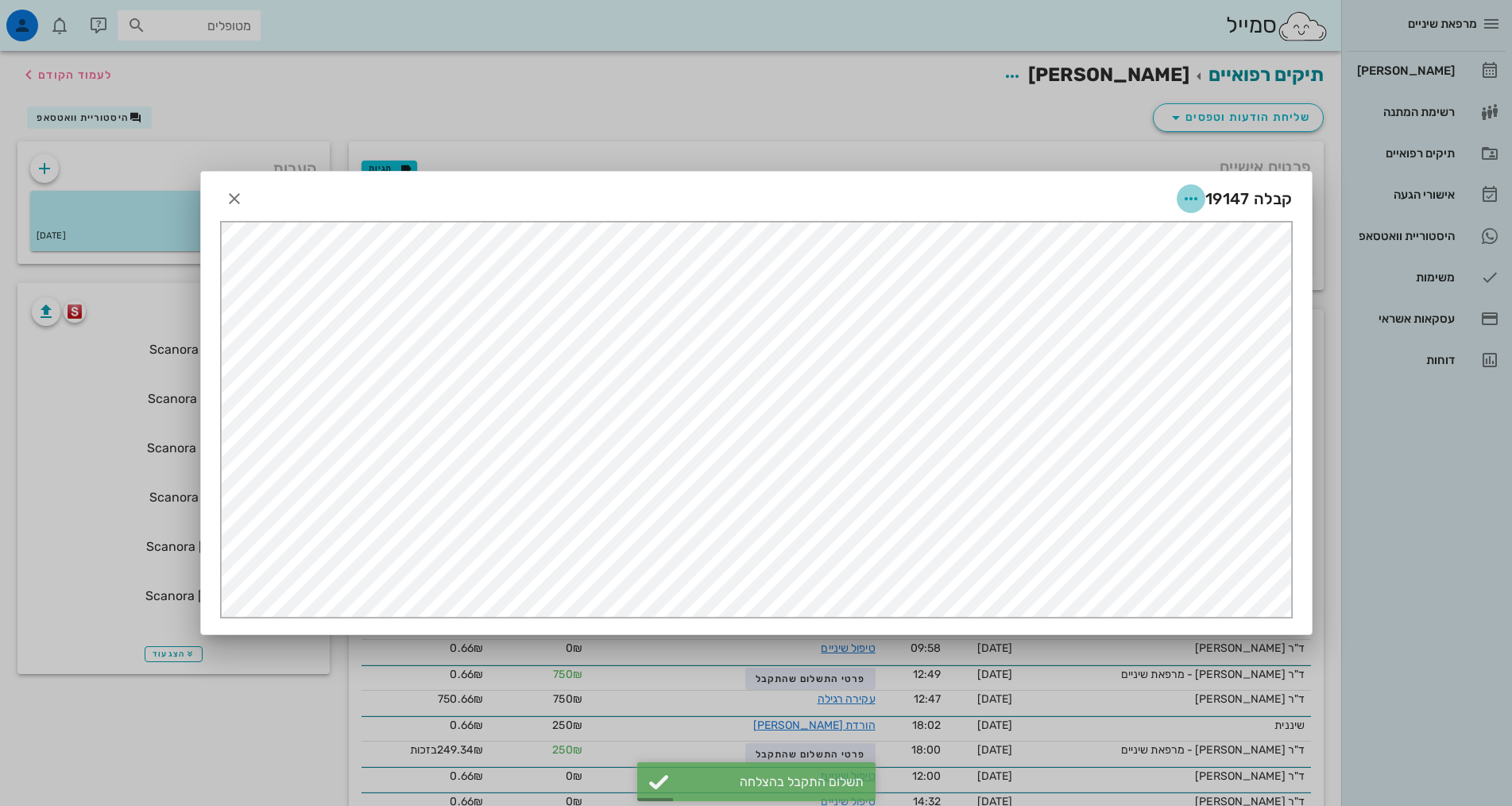
click at [1190, 198] on icon "button" at bounding box center [1190, 198] width 19 height 19
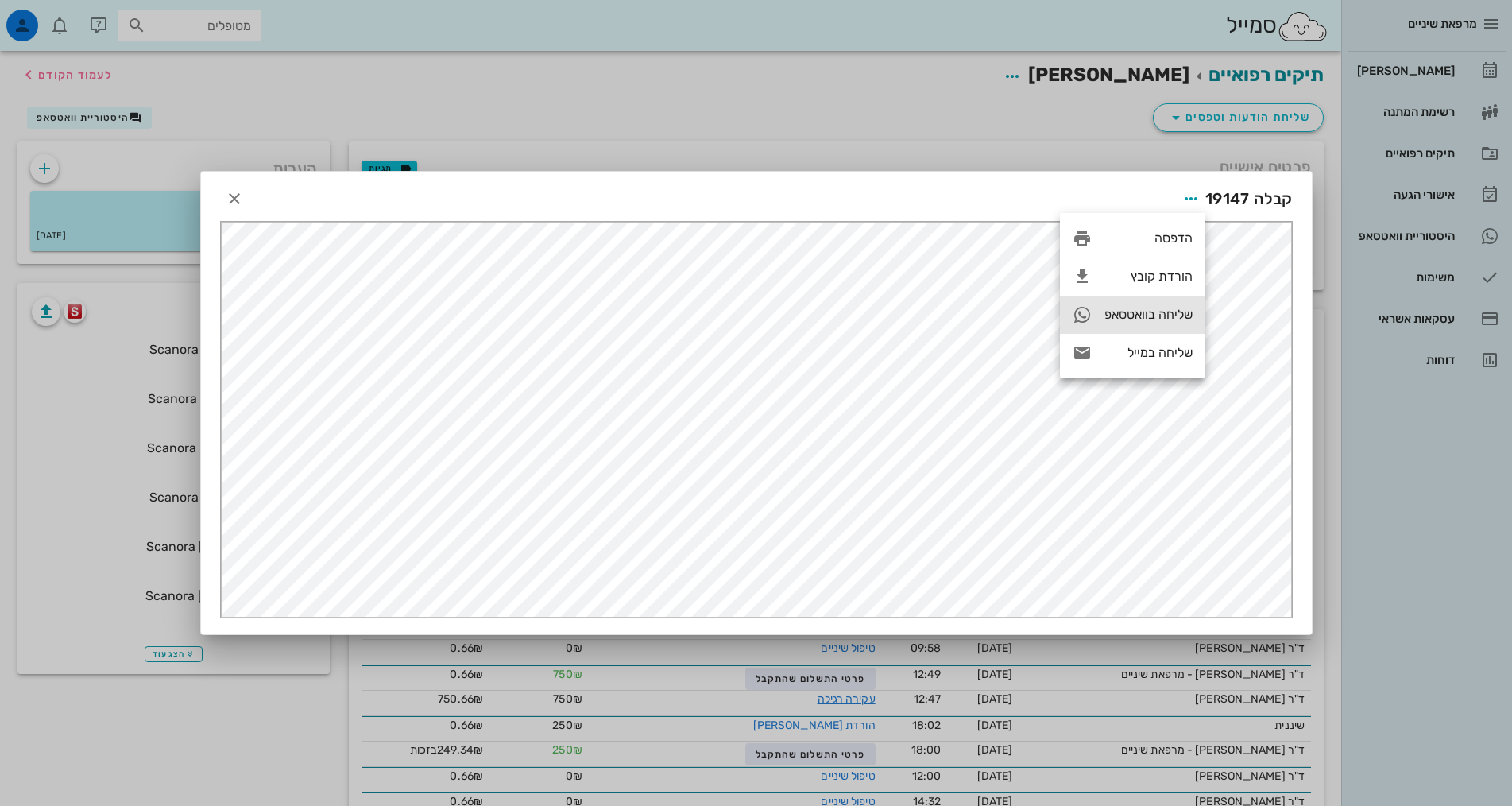
click at [1125, 326] on div "שליחה בוואטסאפ" at bounding box center [1132, 315] width 145 height 38
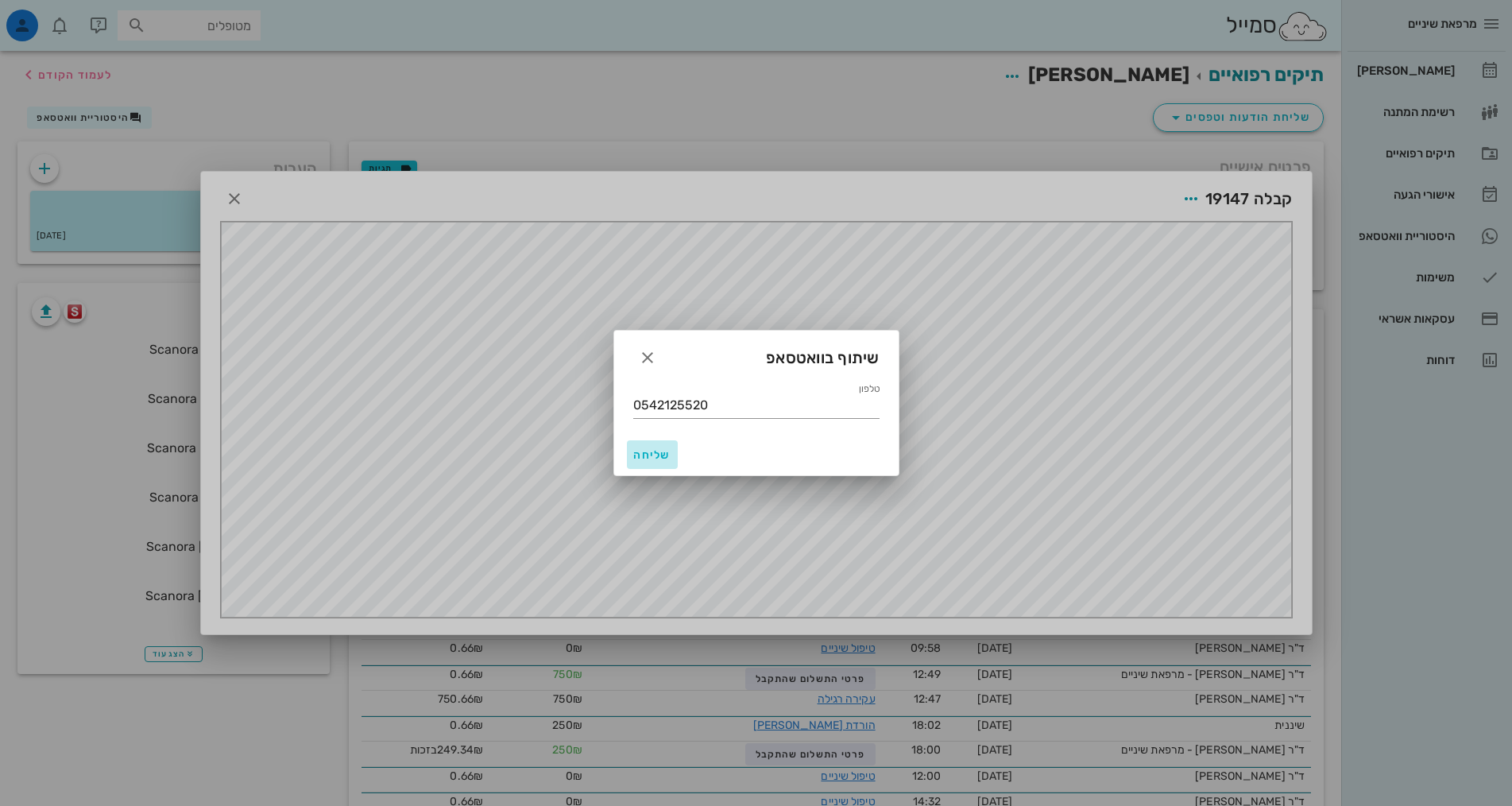
click at [653, 455] on span "שליחה" at bounding box center [652, 455] width 38 height 14
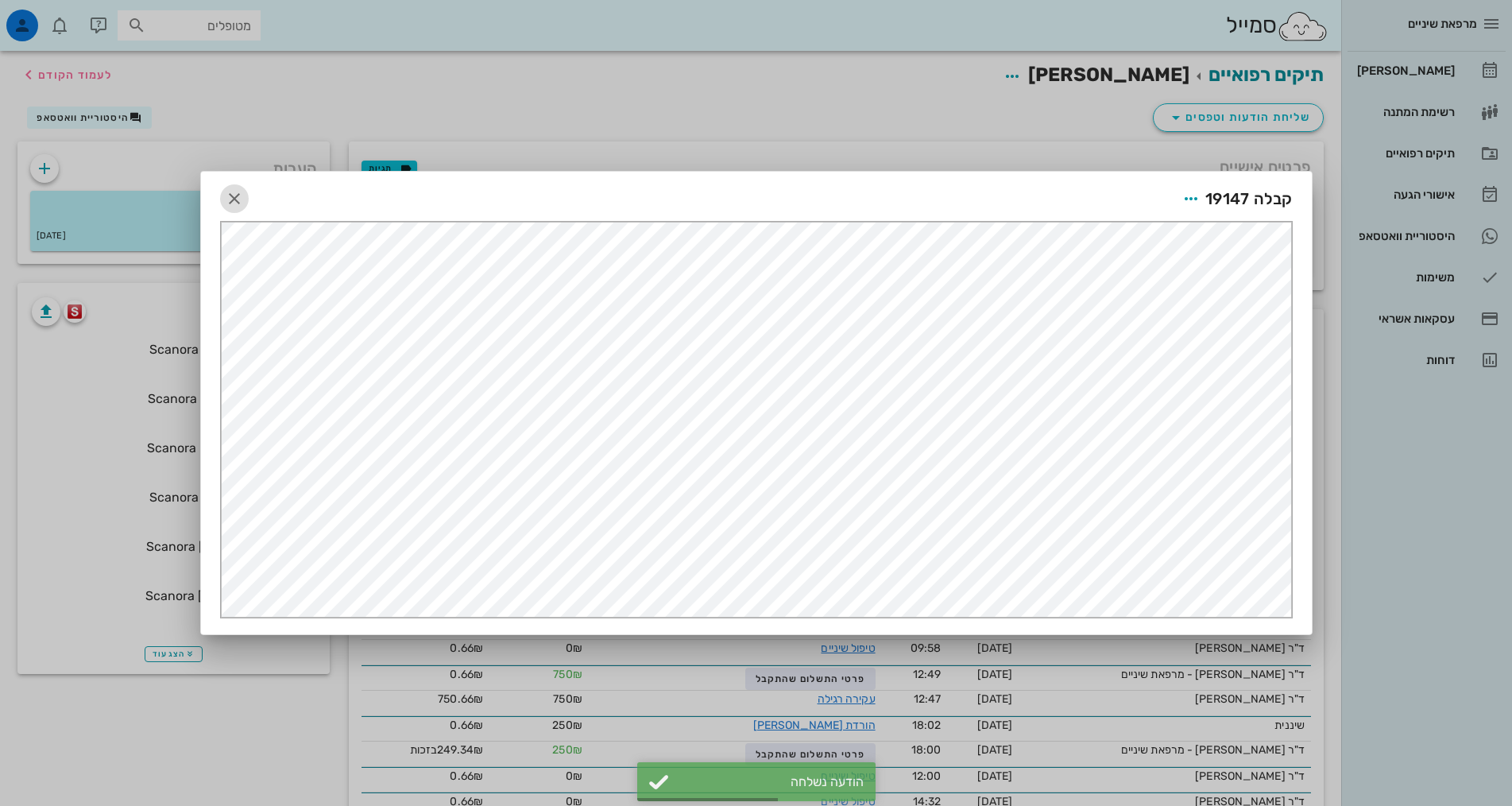
click at [238, 197] on icon "button" at bounding box center [234, 198] width 19 height 19
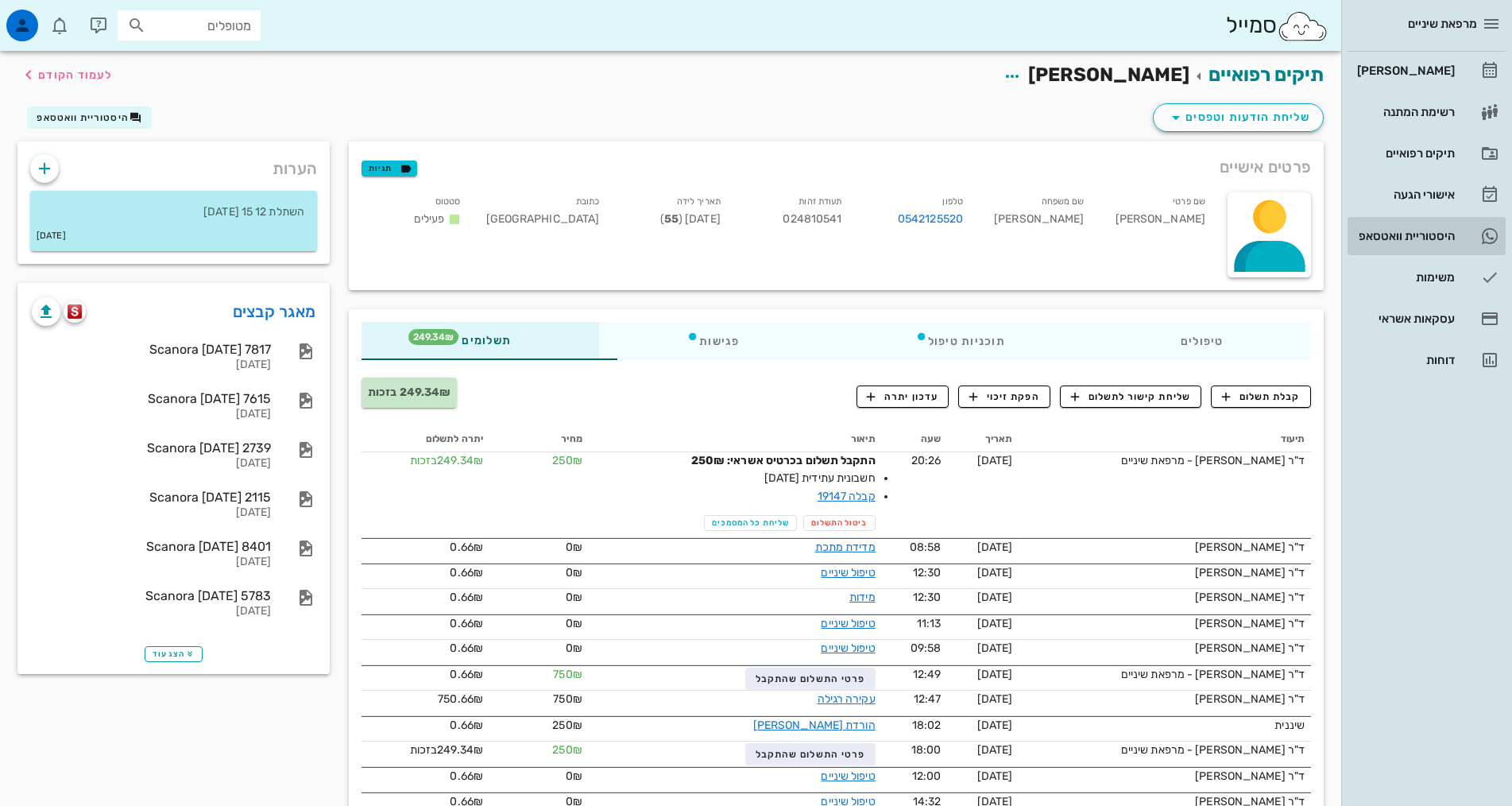
click at [1428, 237] on div "היסטוריית וואטסאפ" at bounding box center [1404, 236] width 101 height 13
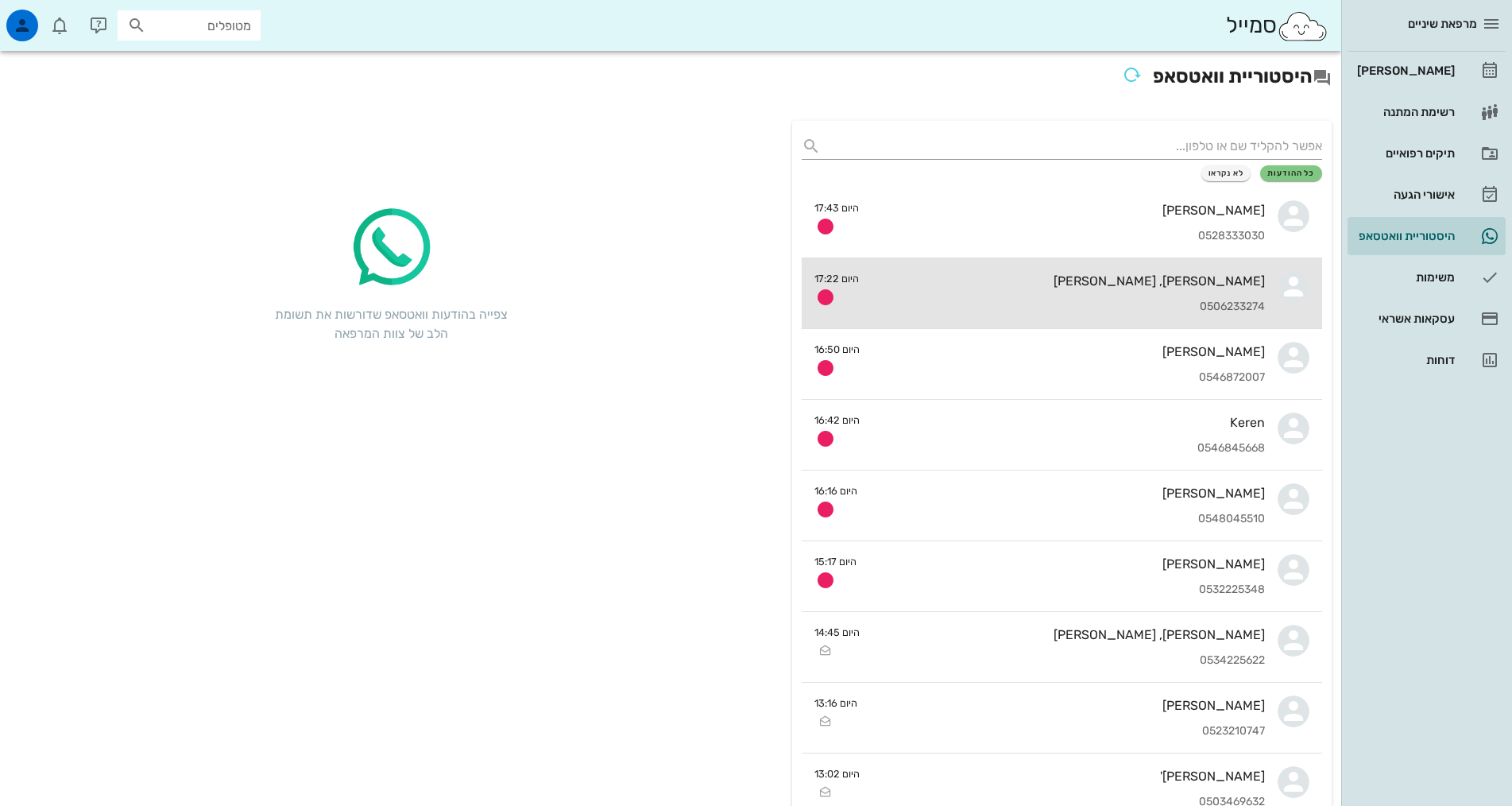
click at [1177, 301] on div "0506233274" at bounding box center [1068, 307] width 394 height 14
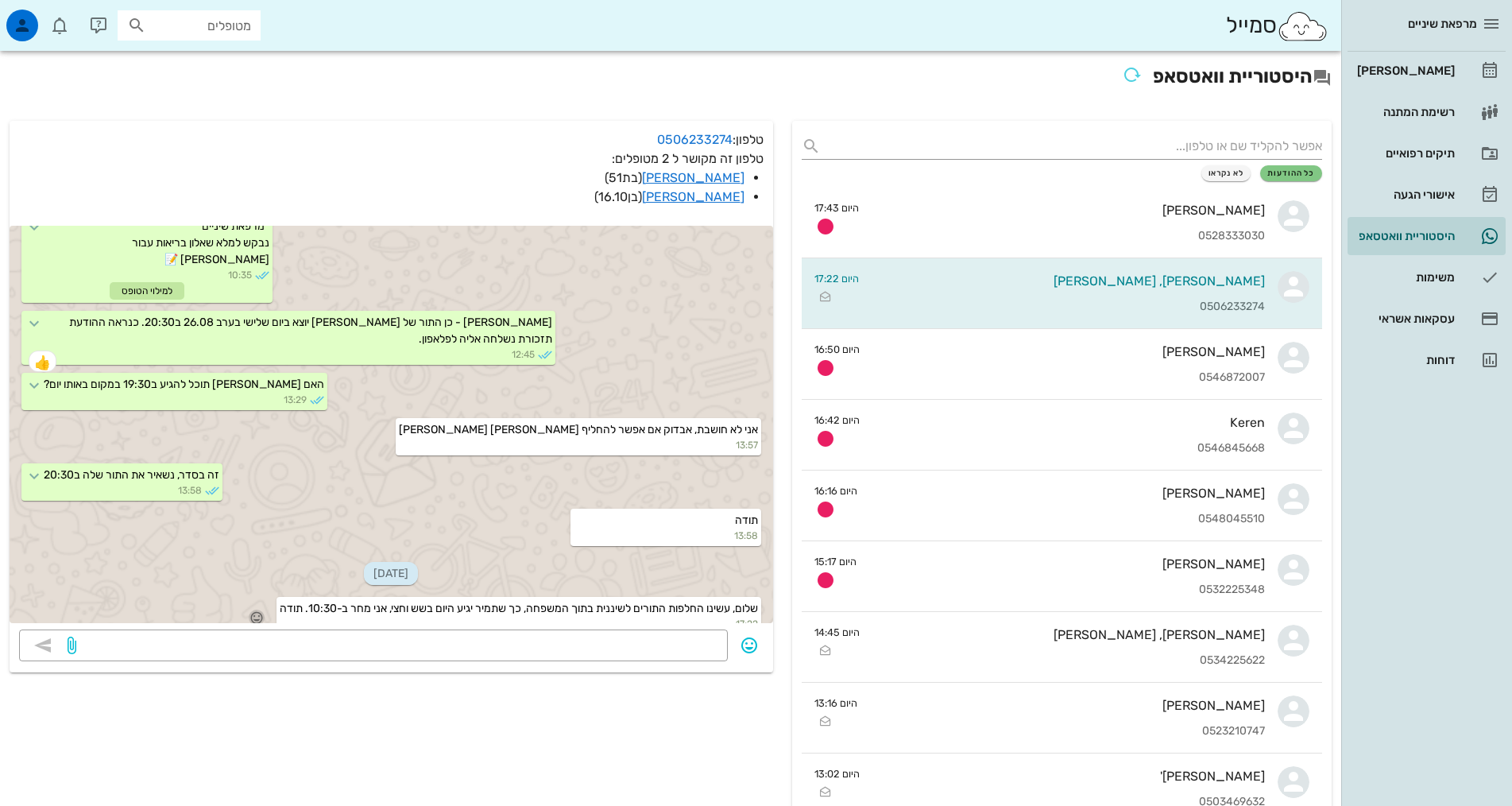
click at [250, 610] on icon "button" at bounding box center [257, 617] width 14 height 14
click at [238, 577] on div "👍" at bounding box center [235, 577] width 29 height 31
